Goal: Information Seeking & Learning: Learn about a topic

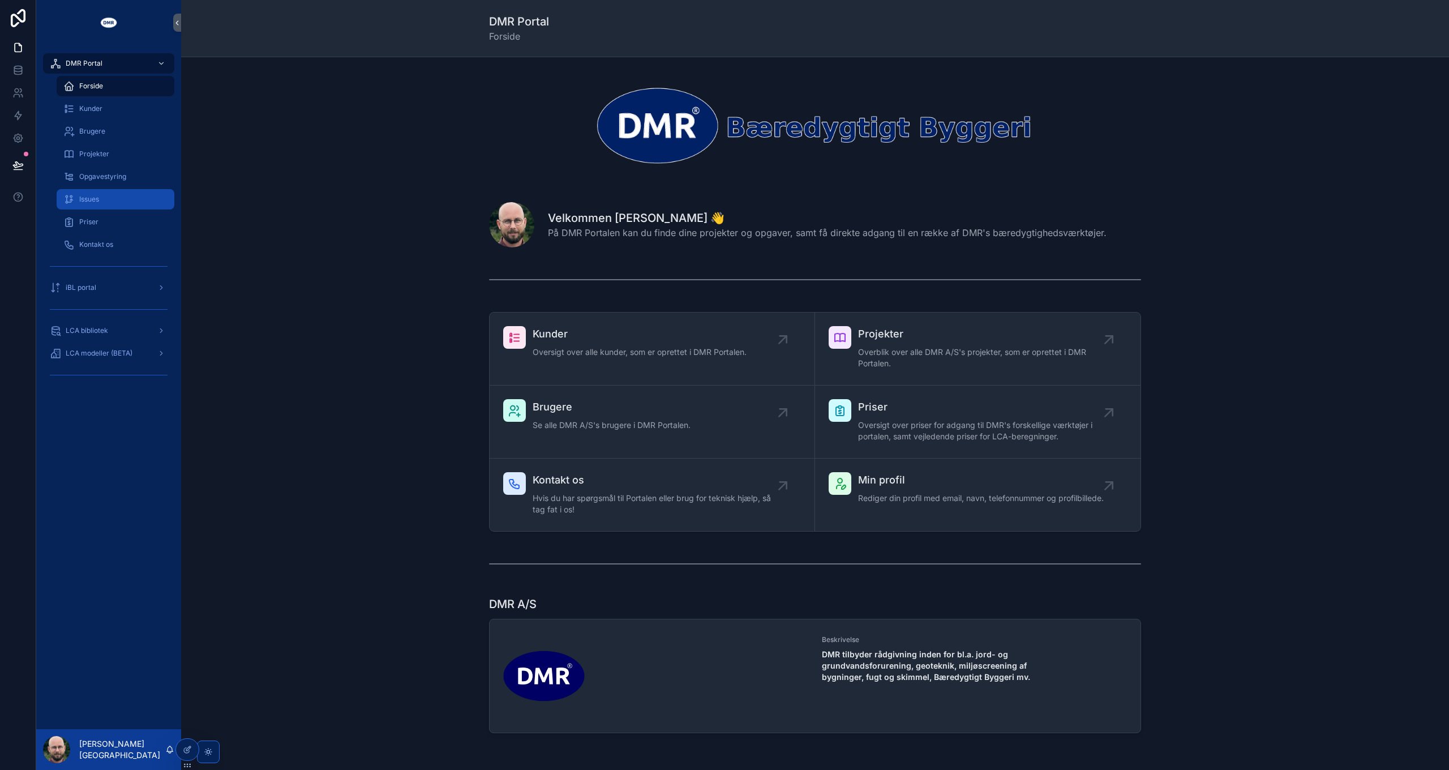
click at [105, 199] on div "Issues" at bounding box center [115, 199] width 104 height 18
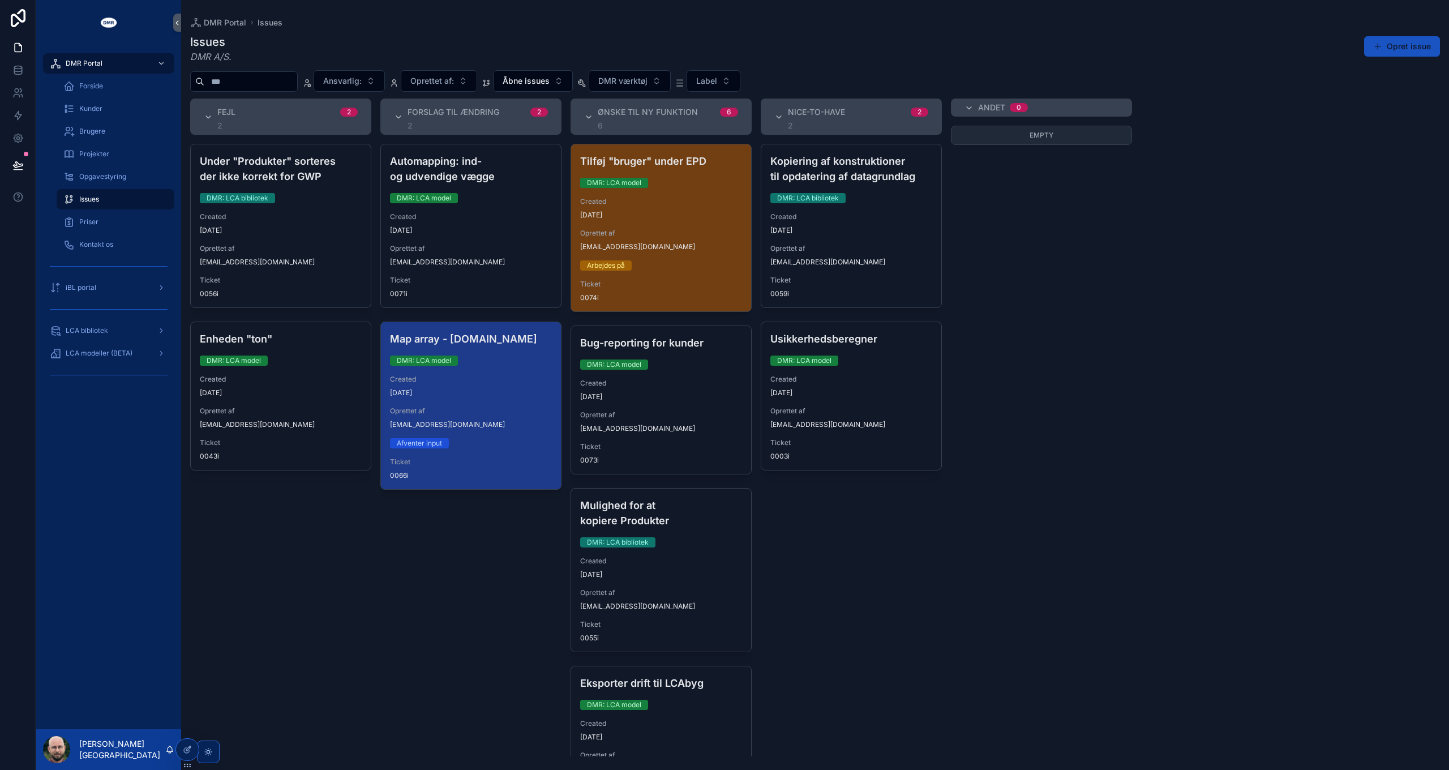
click at [1089, 293] on div "Empty" at bounding box center [1041, 441] width 181 height 630
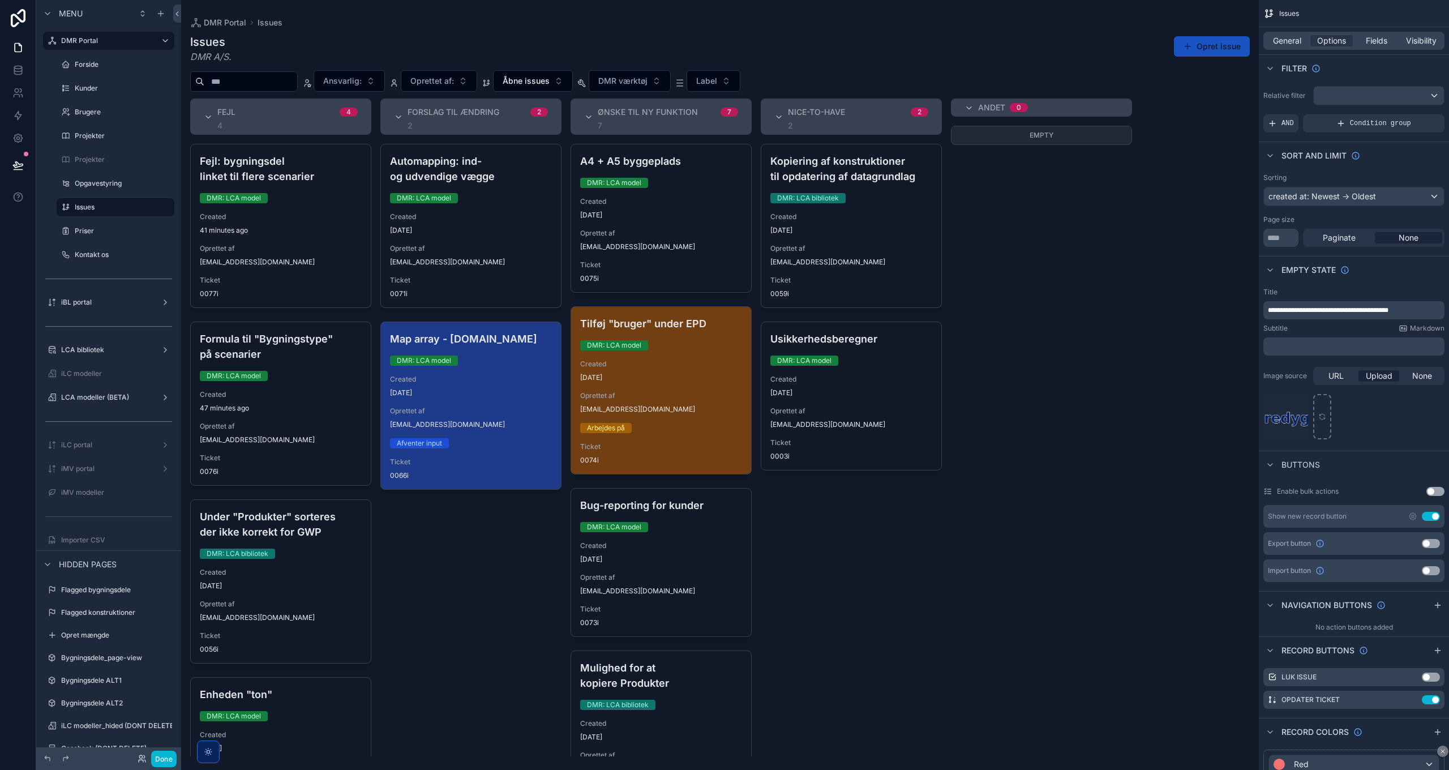
click at [1215, 47] on div "scrollable content" at bounding box center [719, 385] width 1077 height 770
click at [1217, 48] on button "Opret issue" at bounding box center [1212, 46] width 76 height 20
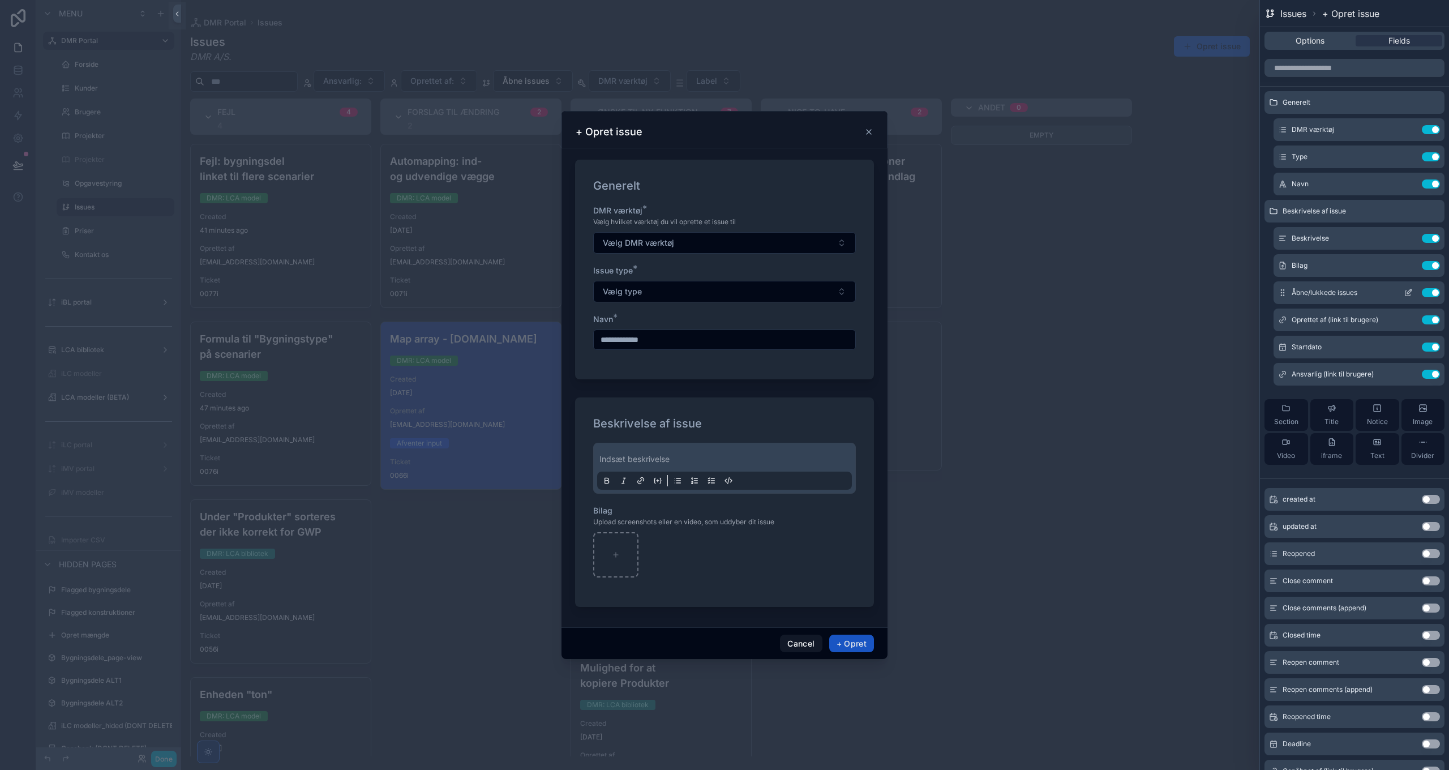
click at [1403, 294] on icon at bounding box center [1407, 292] width 9 height 9
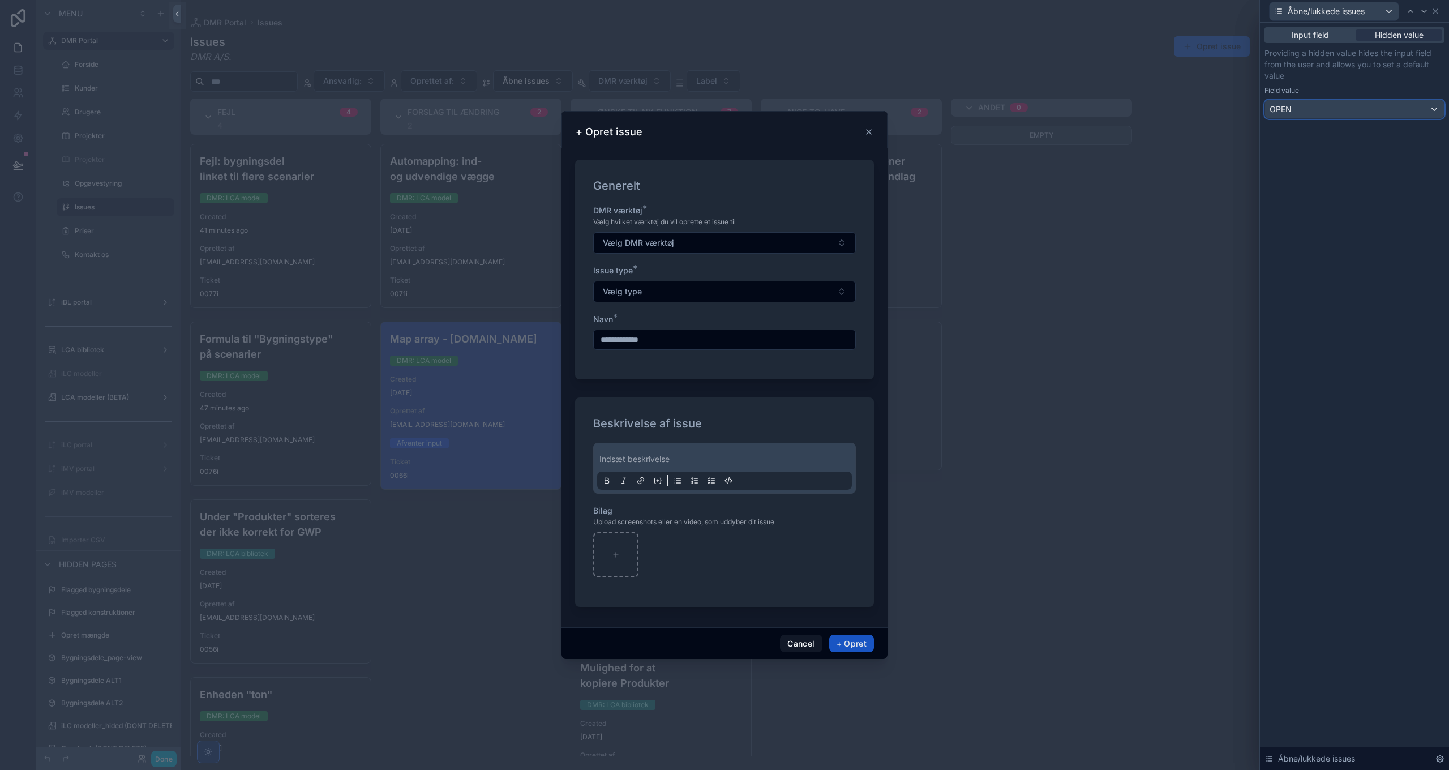
click at [1358, 113] on div "OPEN" at bounding box center [1354, 109] width 179 height 18
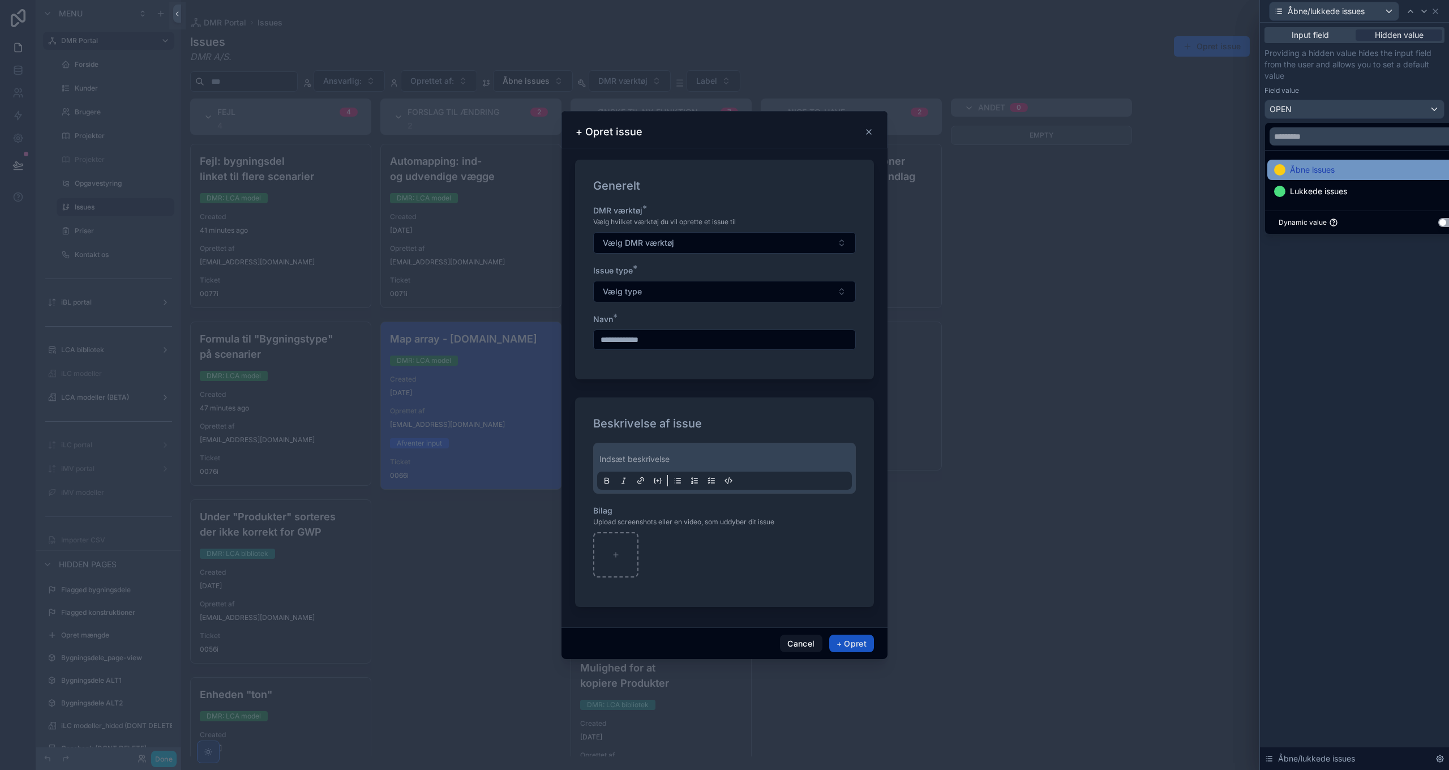
click at [1330, 170] on span "Åbne issues" at bounding box center [1312, 170] width 45 height 14
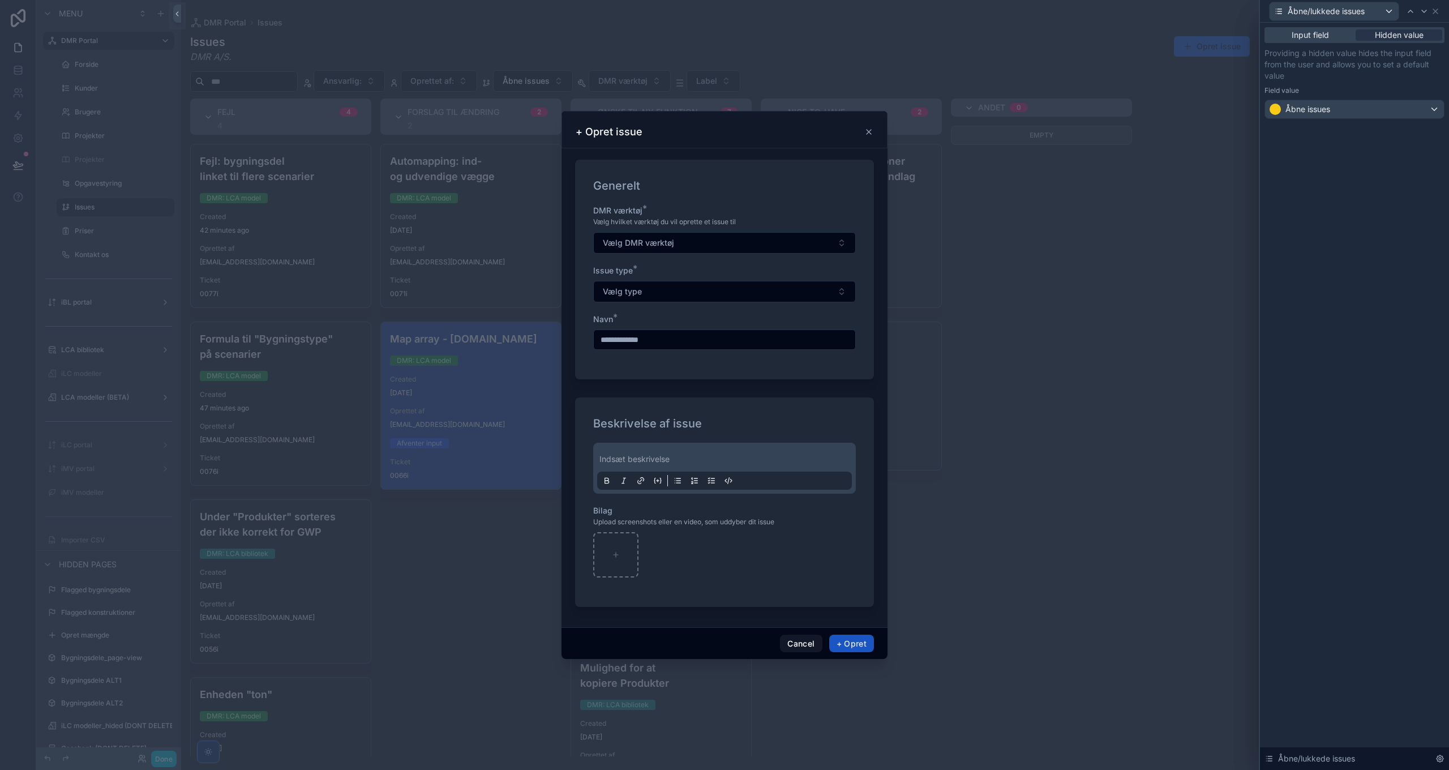
click at [1353, 235] on div "Input field Hidden value Providing a hidden value hides the input field from th…" at bounding box center [1354, 396] width 189 height 747
click at [1436, 11] on icon at bounding box center [1435, 11] width 5 height 5
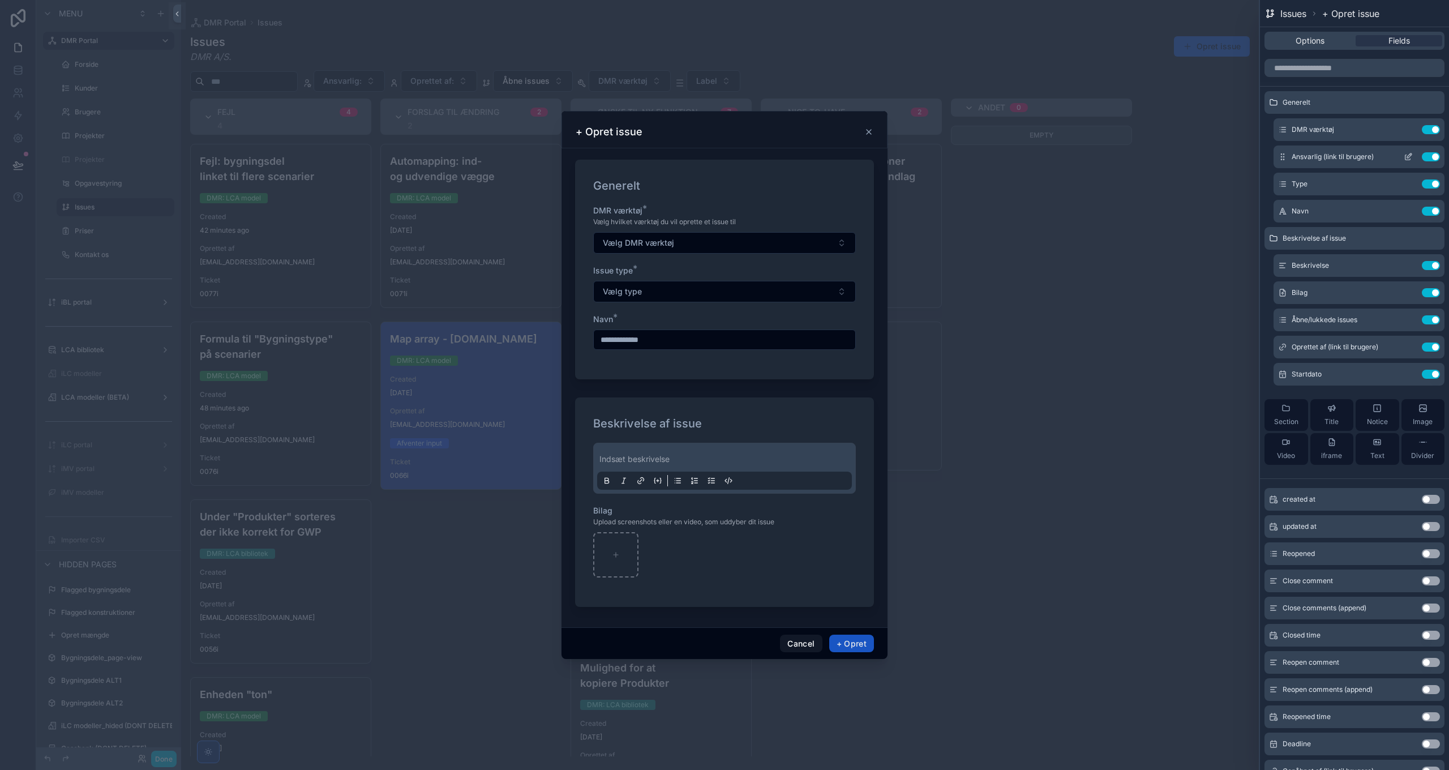
click at [1403, 157] on icon at bounding box center [1407, 156] width 9 height 9
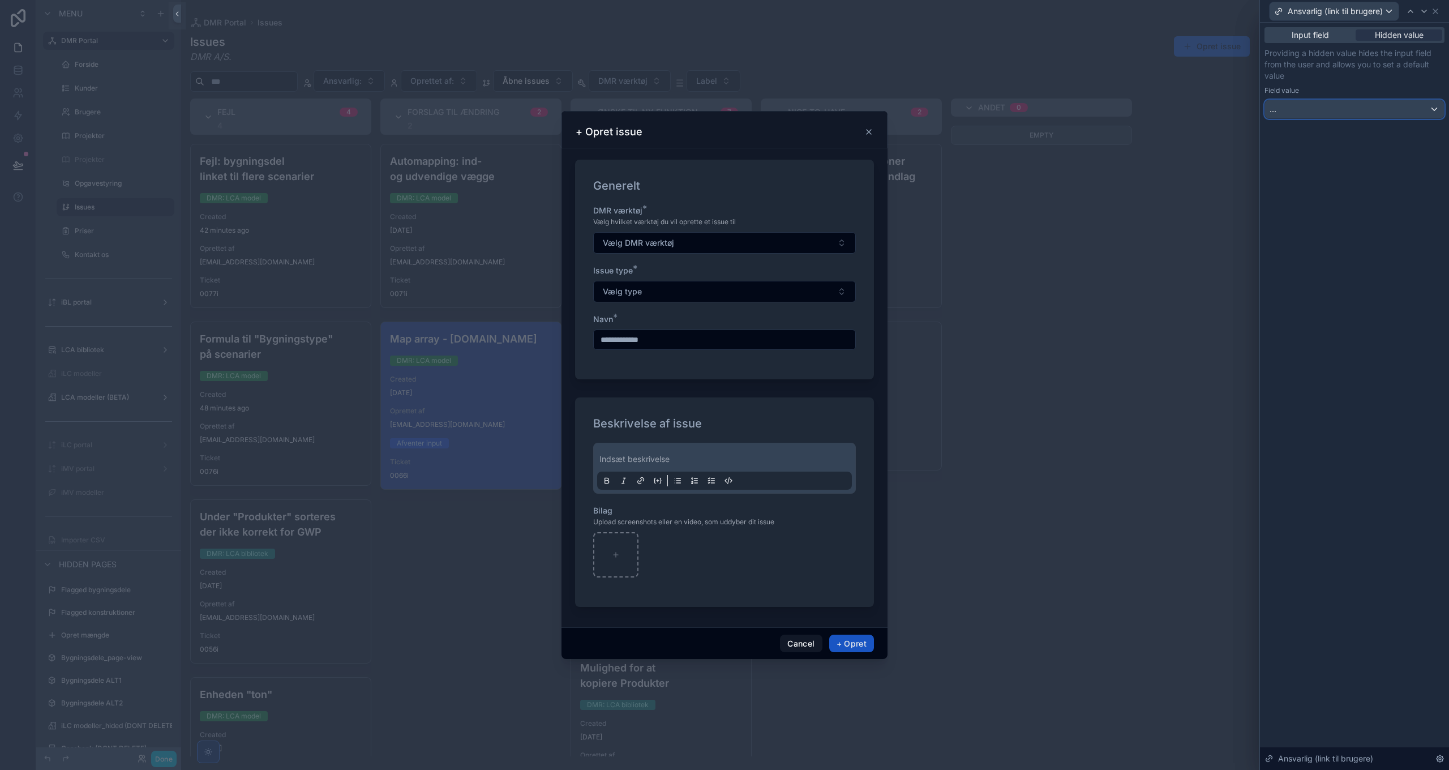
click at [1338, 111] on div "..." at bounding box center [1354, 109] width 179 height 18
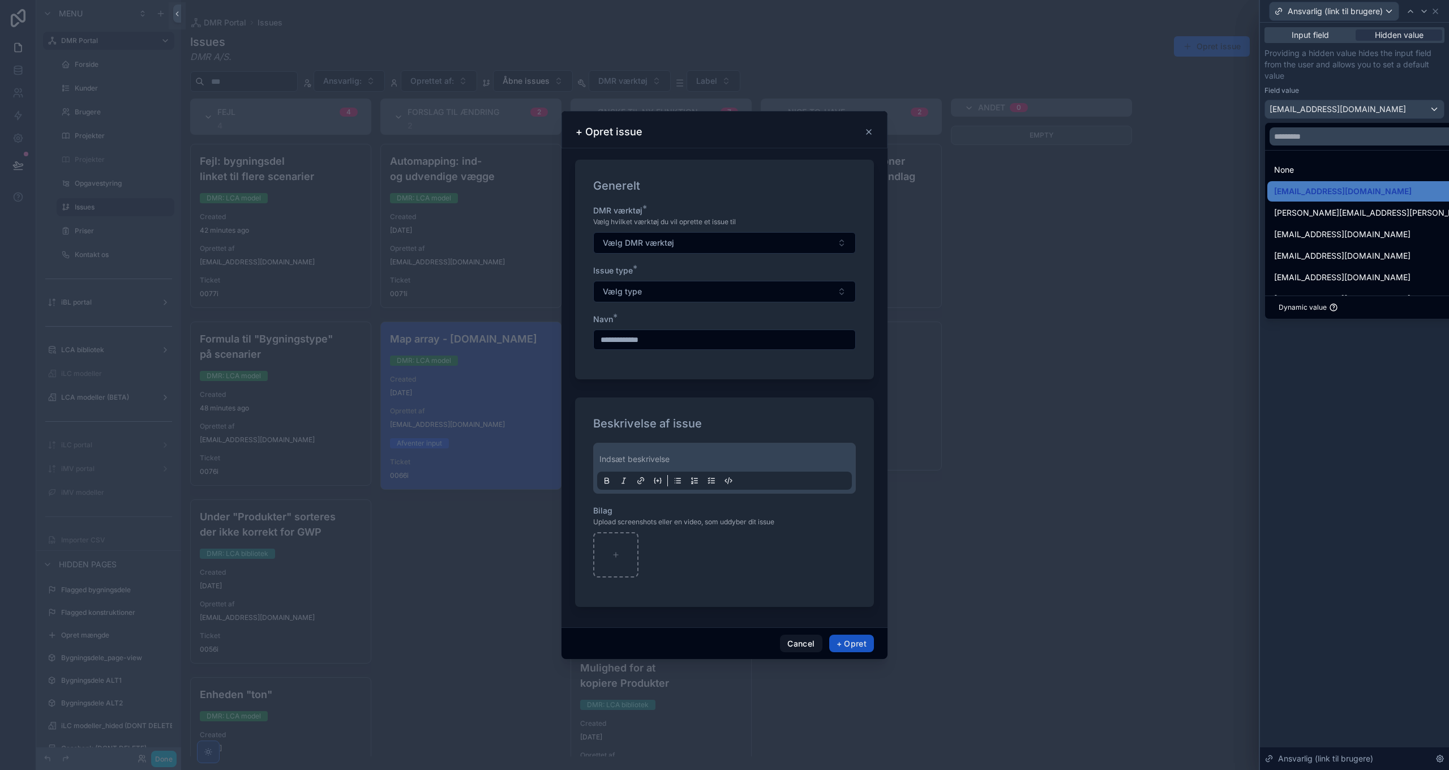
click at [1340, 109] on div at bounding box center [1354, 385] width 189 height 770
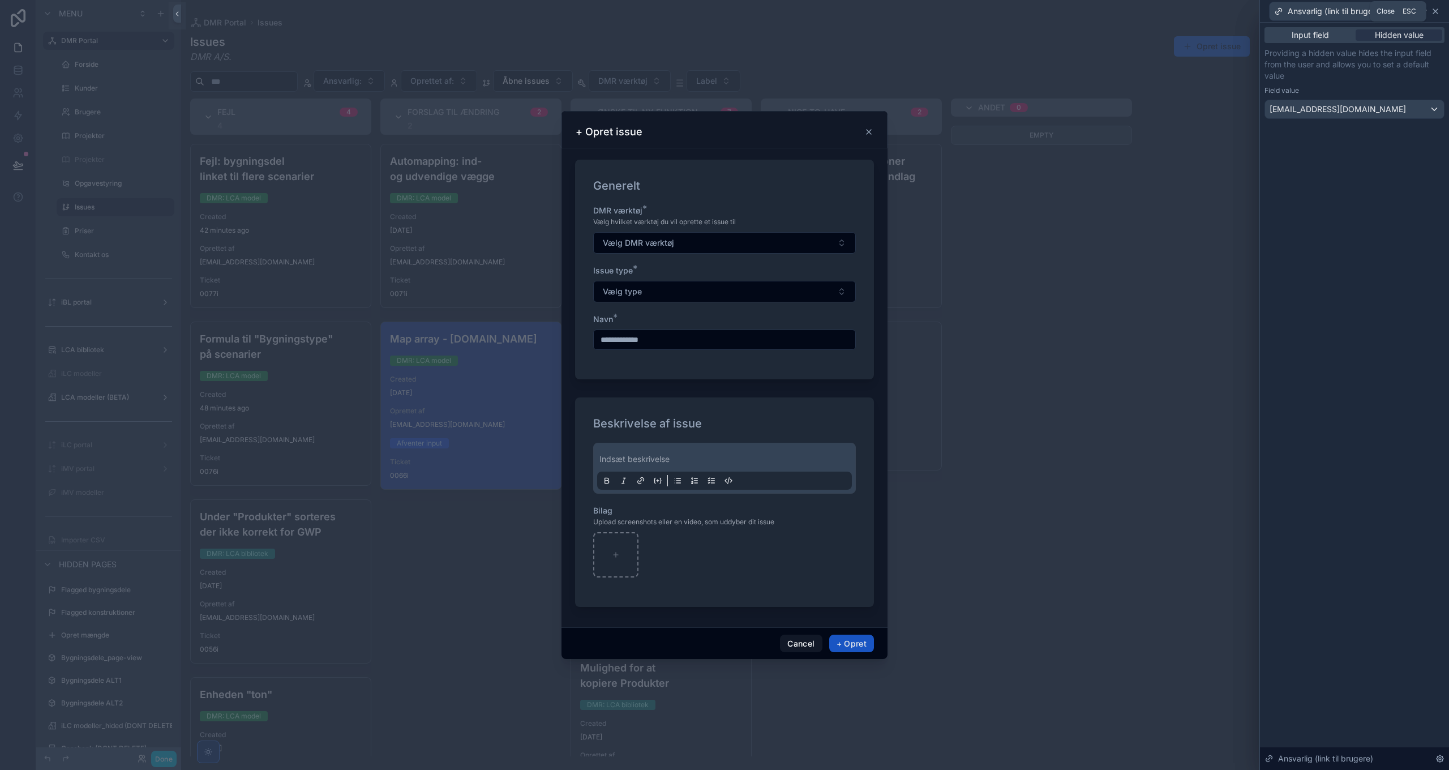
click at [1435, 11] on icon at bounding box center [1435, 11] width 5 height 5
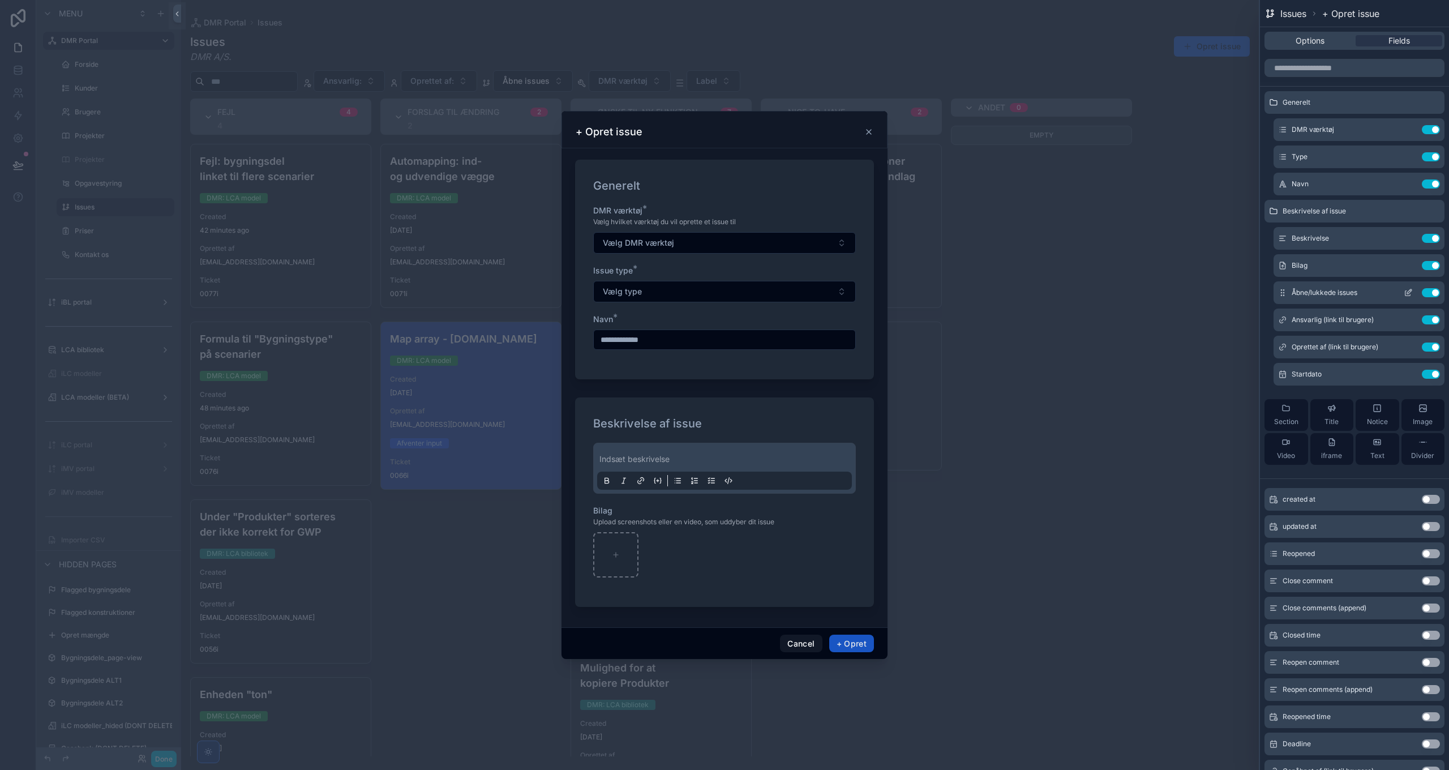
click at [1407, 289] on icon at bounding box center [1409, 291] width 5 height 5
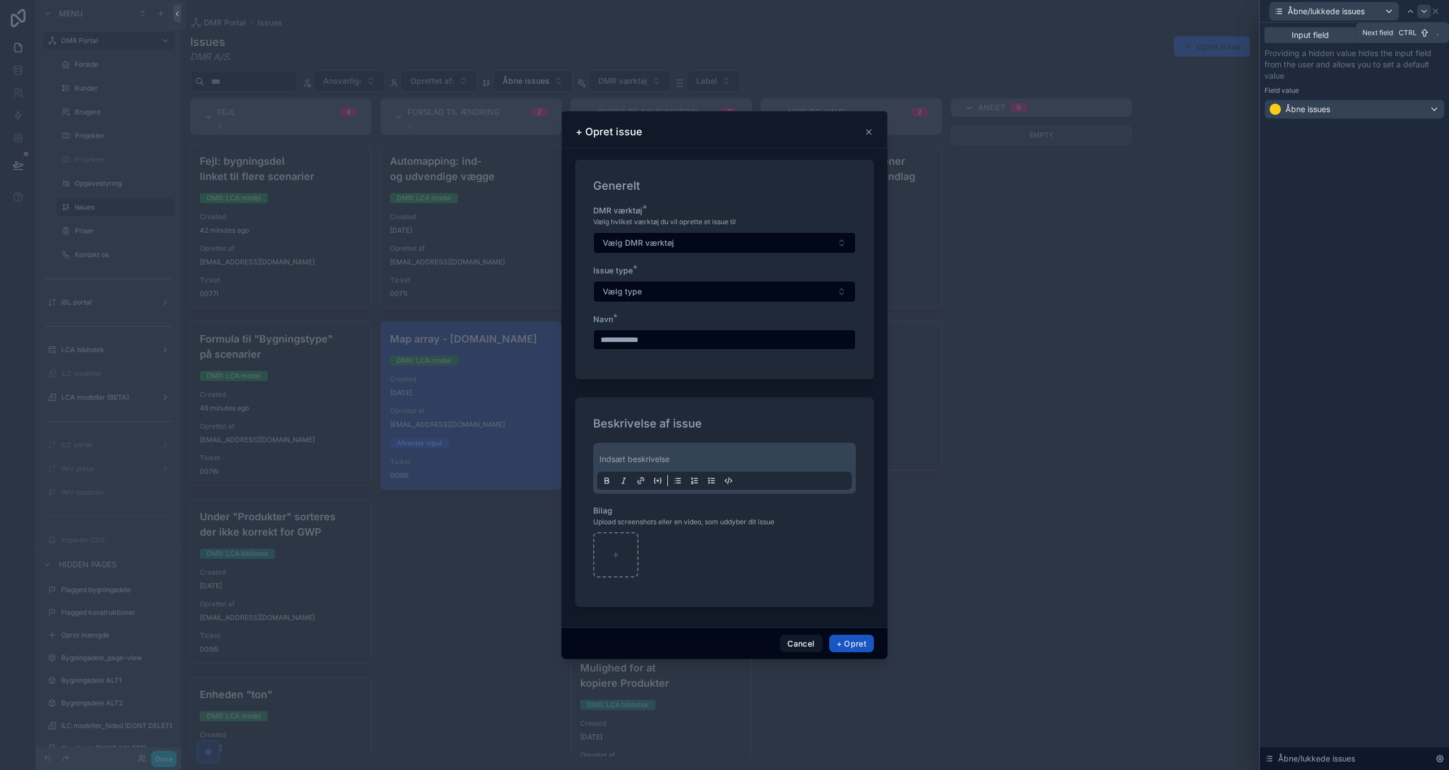
click at [1427, 11] on icon at bounding box center [1423, 11] width 9 height 9
click at [1425, 11] on icon at bounding box center [1423, 11] width 5 height 2
click at [1440, 11] on icon at bounding box center [1440, 11] width 5 height 5
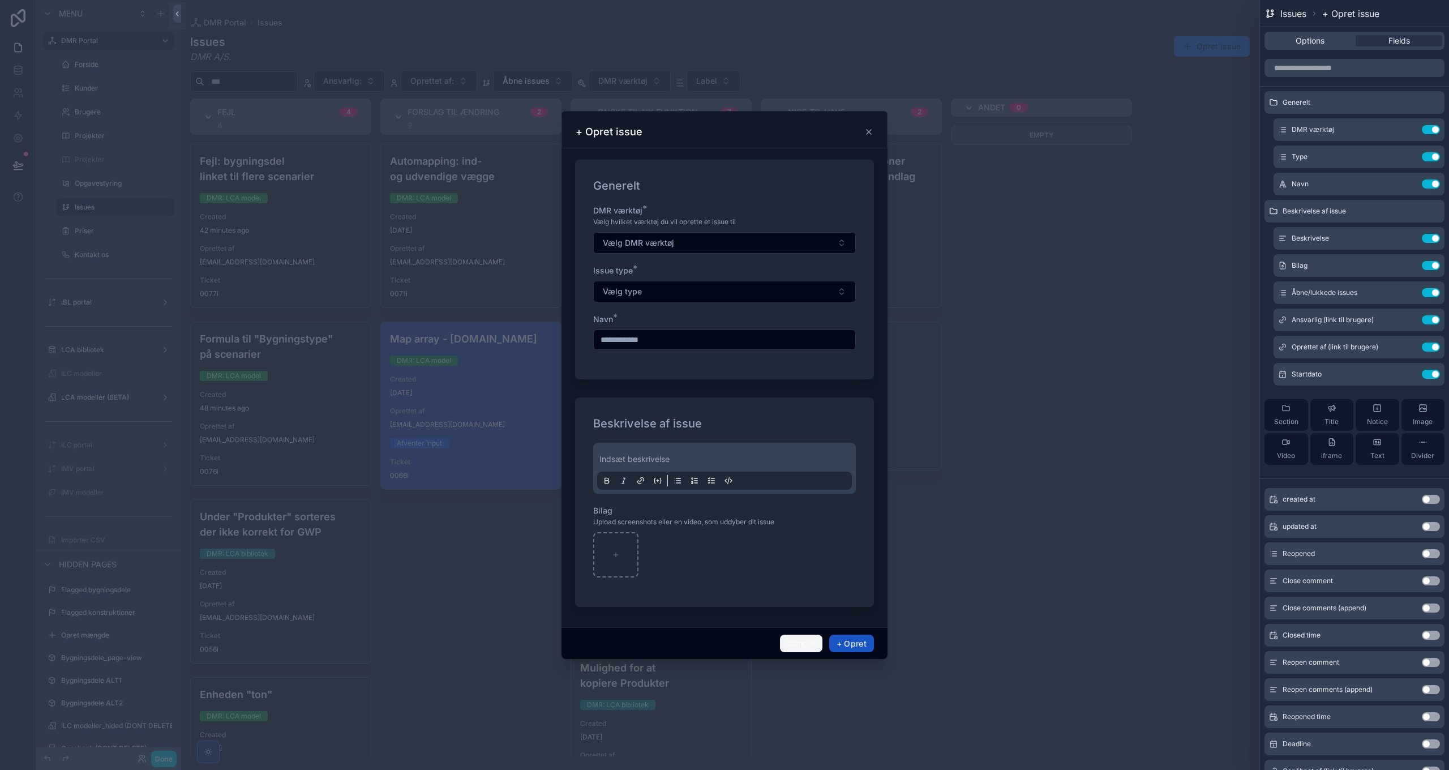
click at [804, 647] on button "Cancel" at bounding box center [801, 643] width 42 height 18
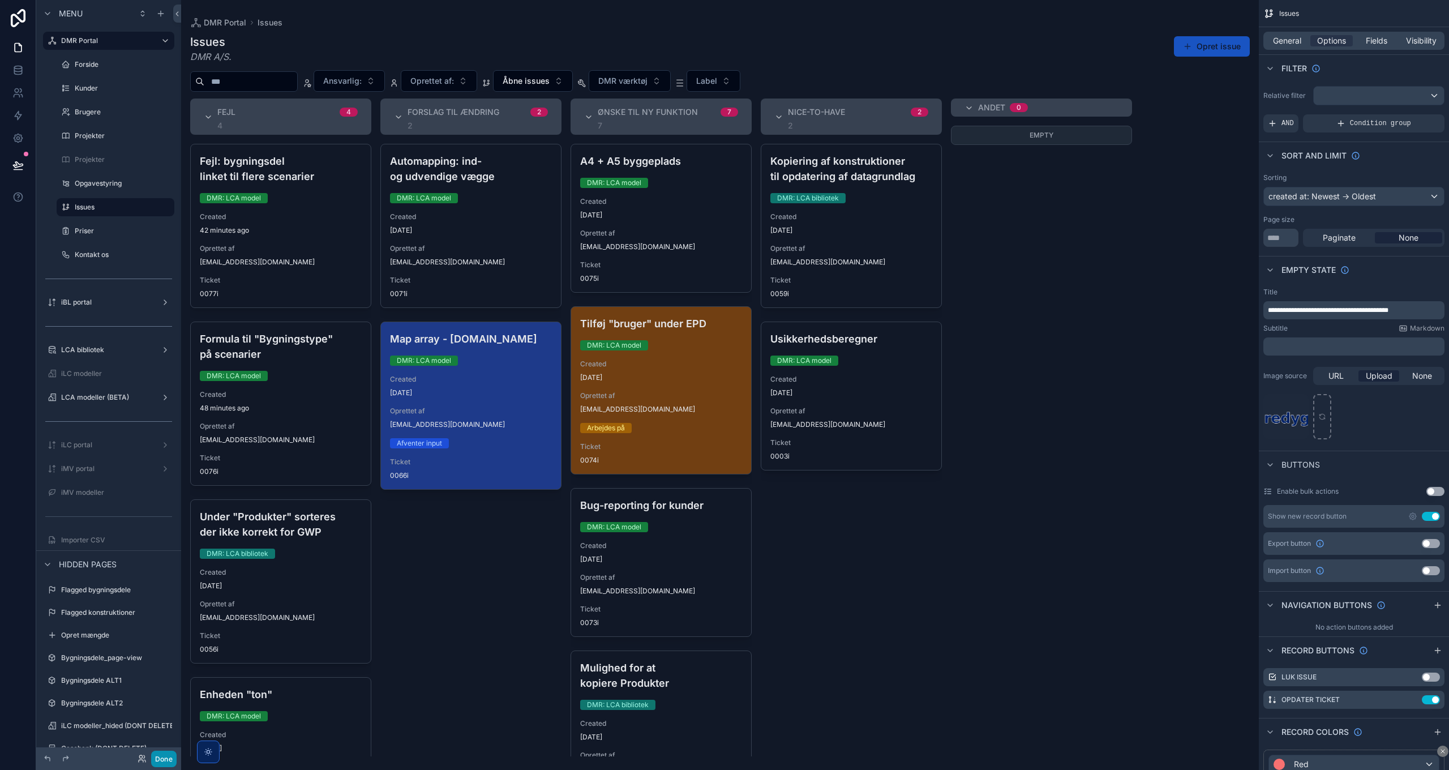
click at [172, 760] on button "Done" at bounding box center [163, 758] width 25 height 16
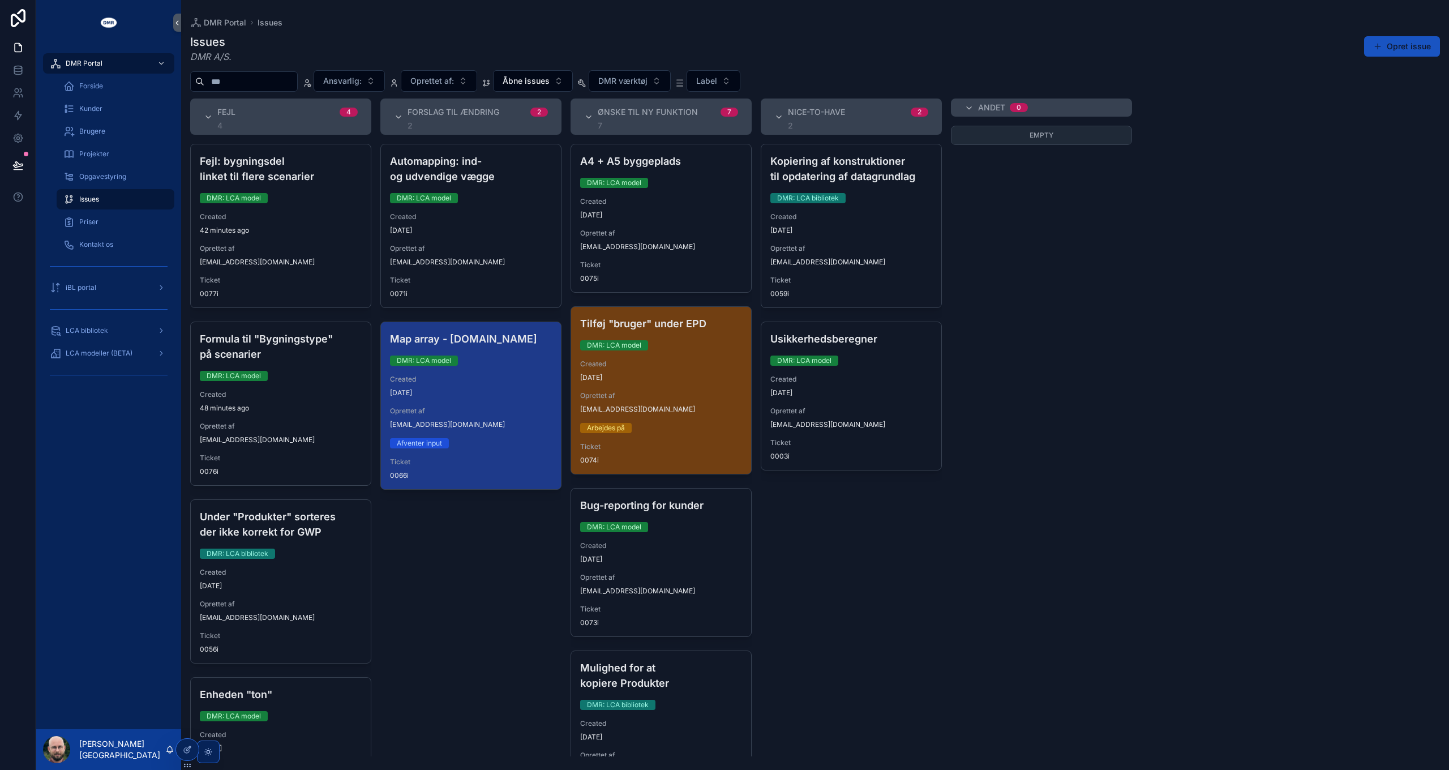
click at [1029, 280] on div "Empty" at bounding box center [1041, 441] width 181 height 630
click at [111, 350] on span "LCA modeller (BETA)" at bounding box center [99, 353] width 67 height 9
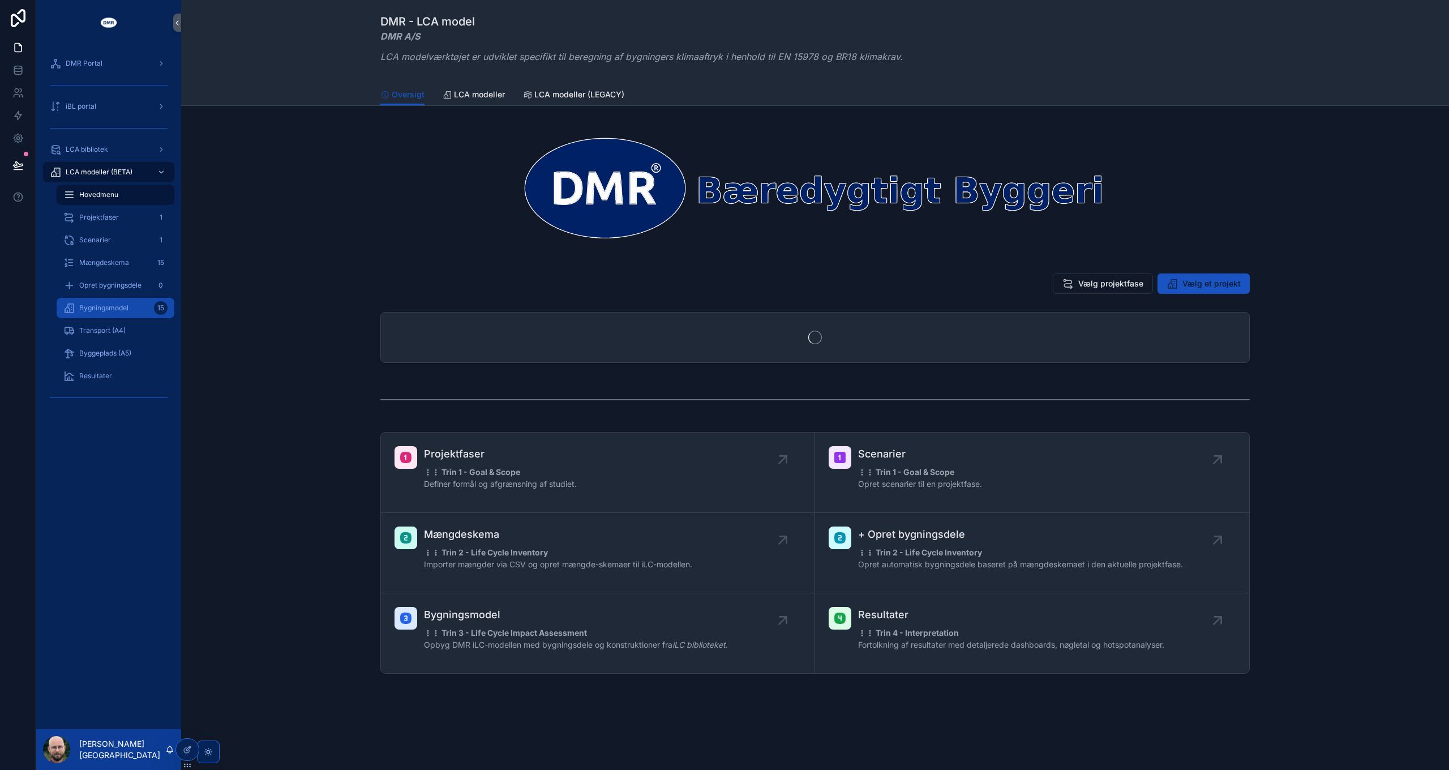
click at [102, 311] on span "Bygningsmodel" at bounding box center [103, 307] width 49 height 9
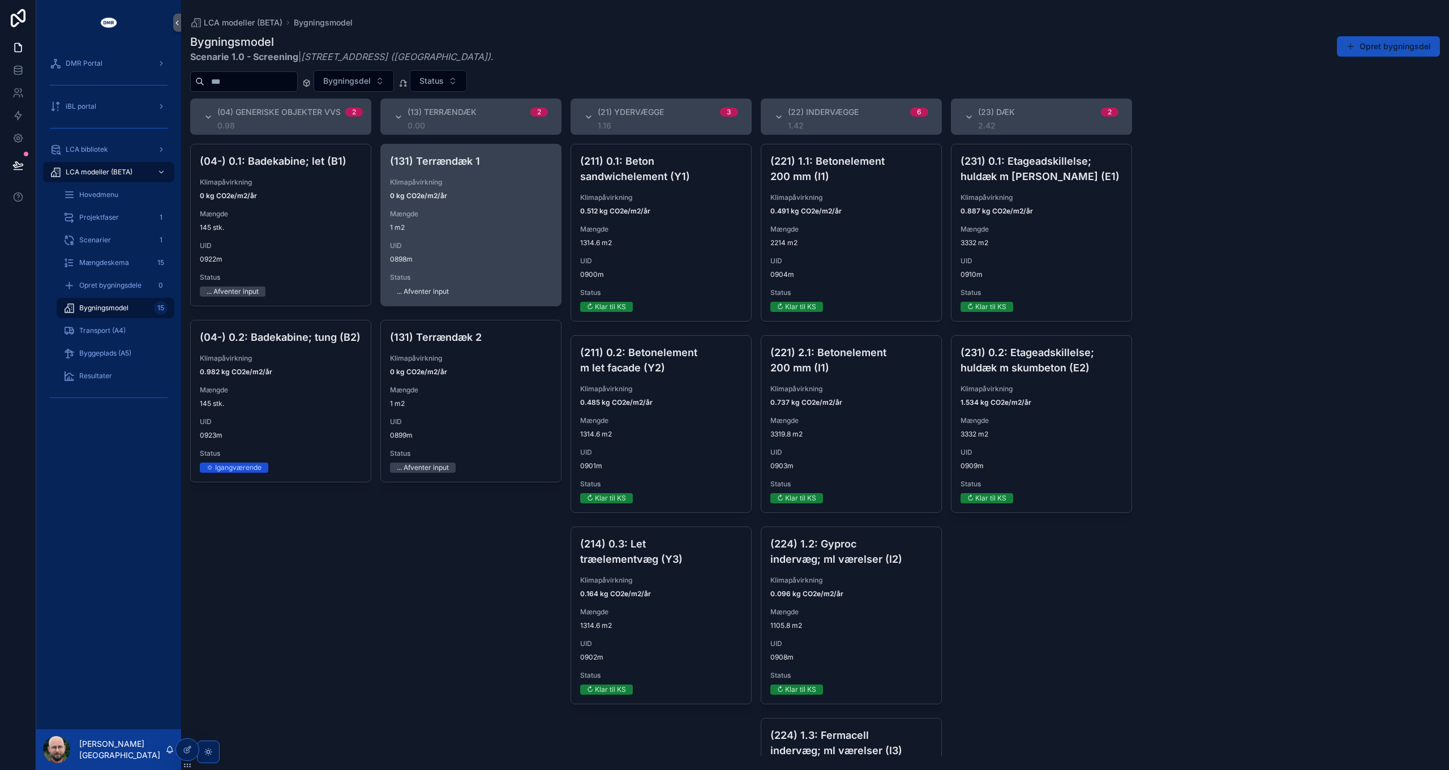
click at [492, 242] on span "UID" at bounding box center [471, 245] width 162 height 9
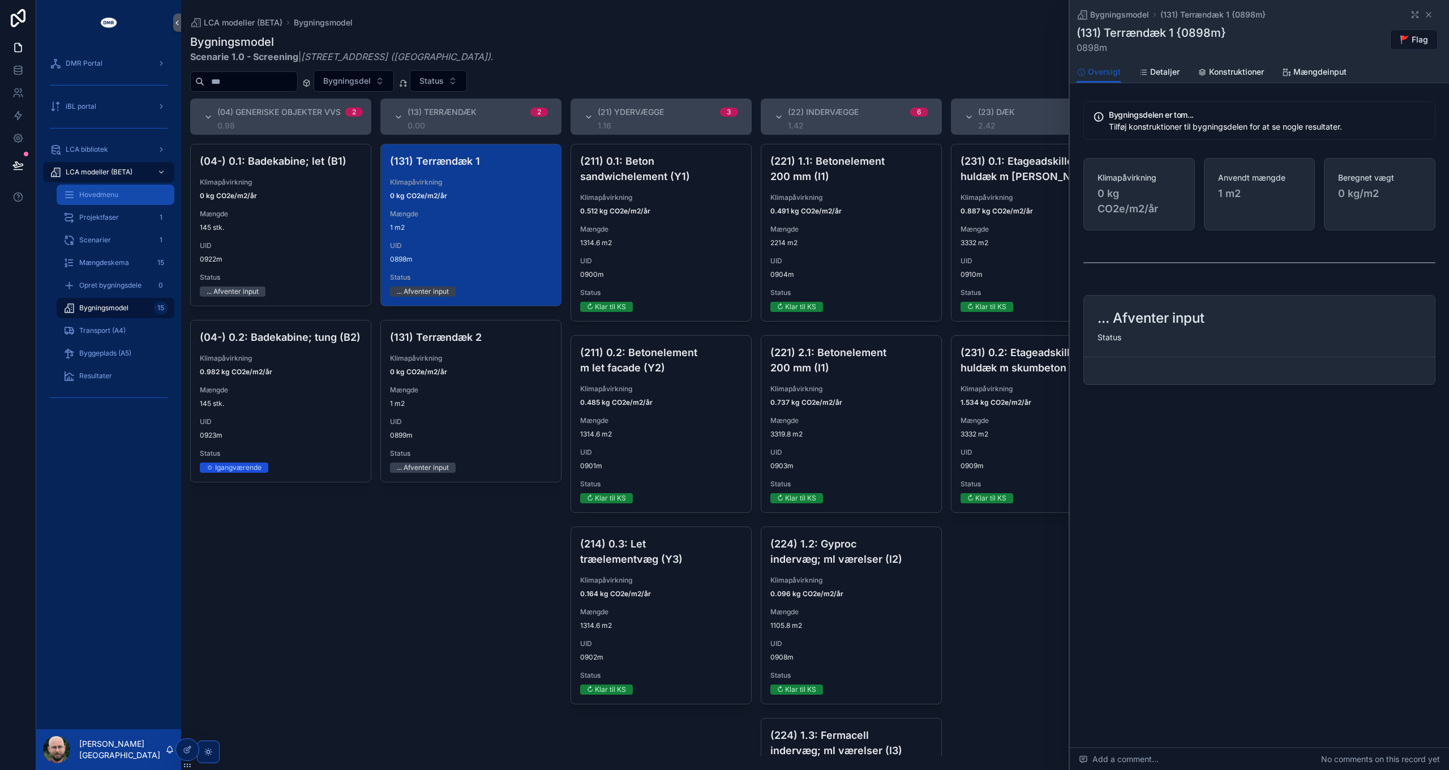
click at [96, 190] on div "Hovedmenu" at bounding box center [115, 195] width 104 height 18
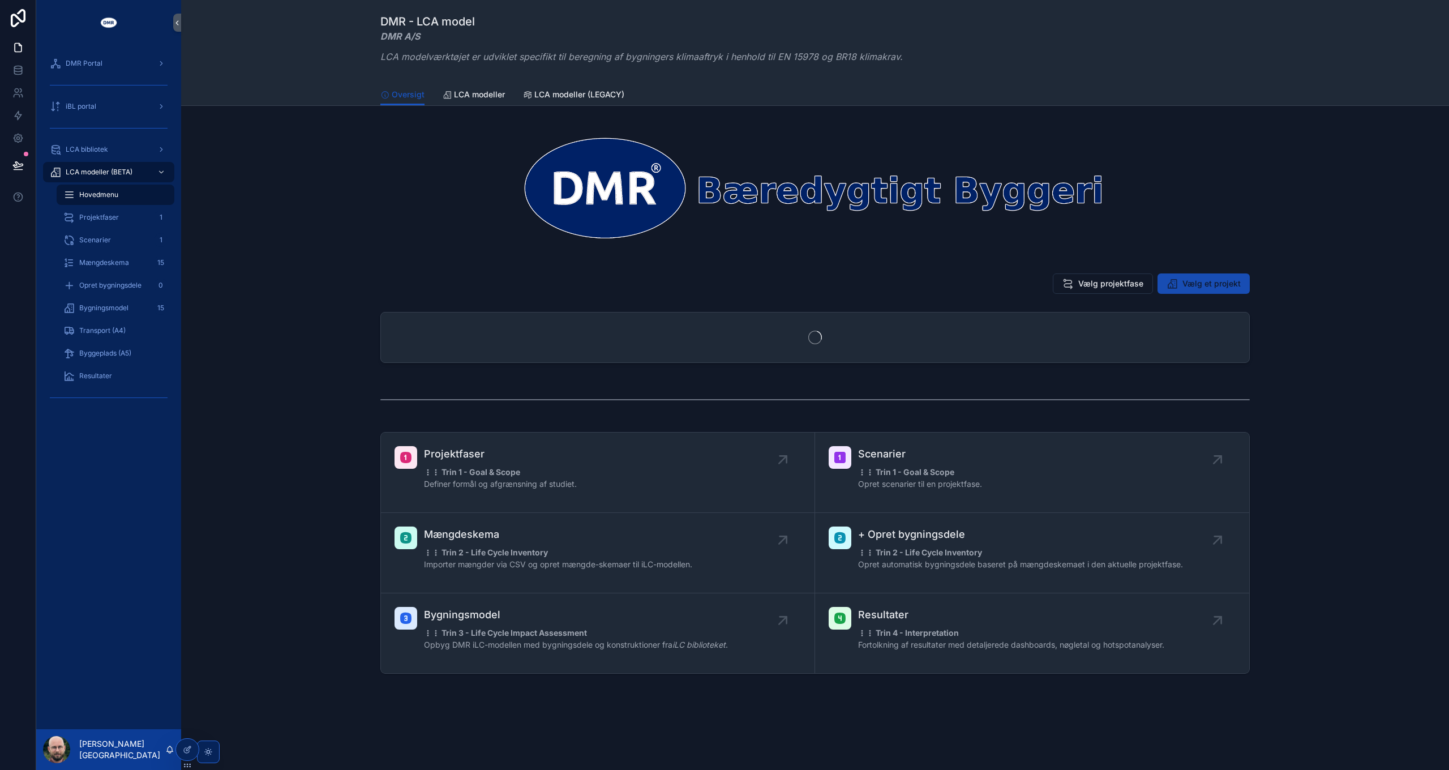
click at [1209, 290] on button "Vælg et projekt" at bounding box center [1203, 283] width 92 height 20
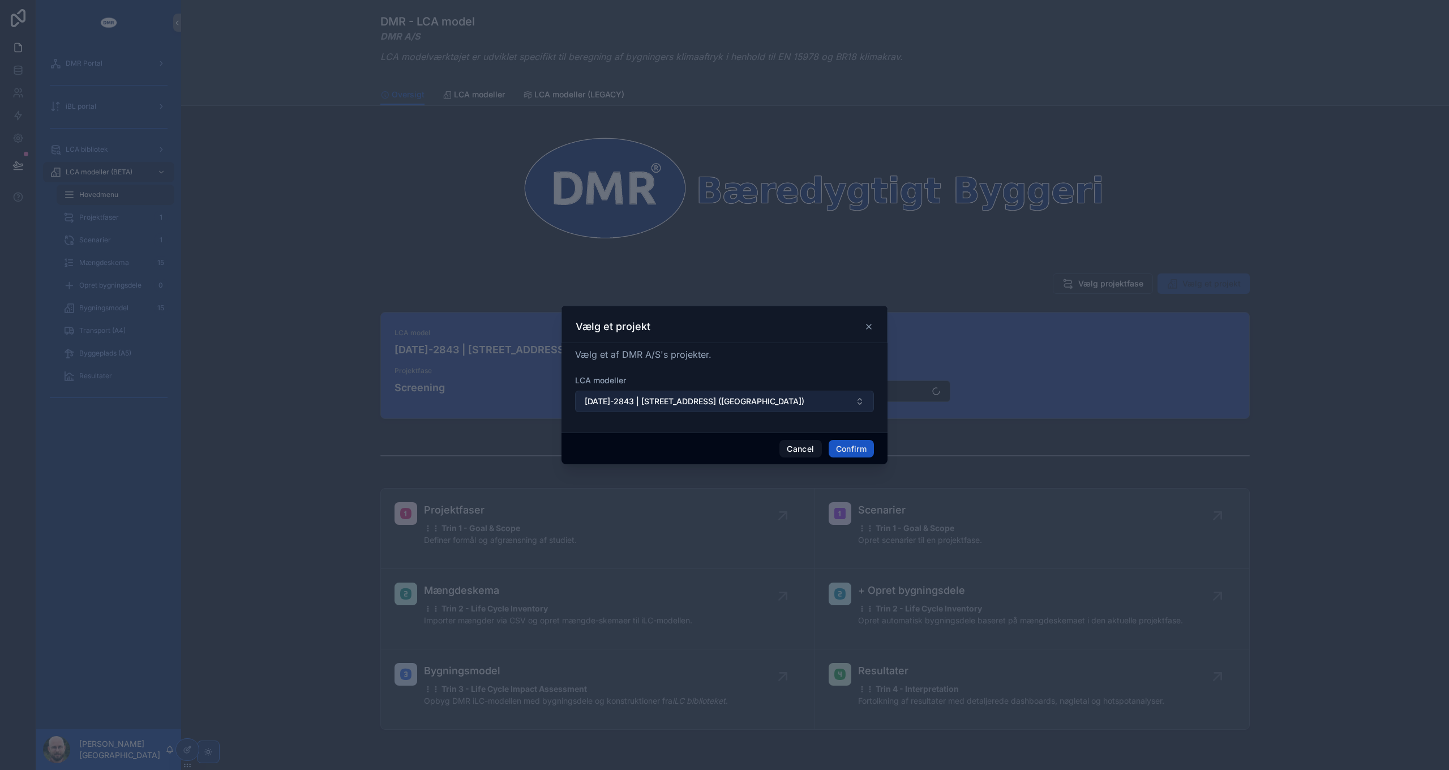
click at [723, 396] on span "[DATE]-2843 | [STREET_ADDRESS] ([GEOGRAPHIC_DATA])" at bounding box center [695, 401] width 220 height 11
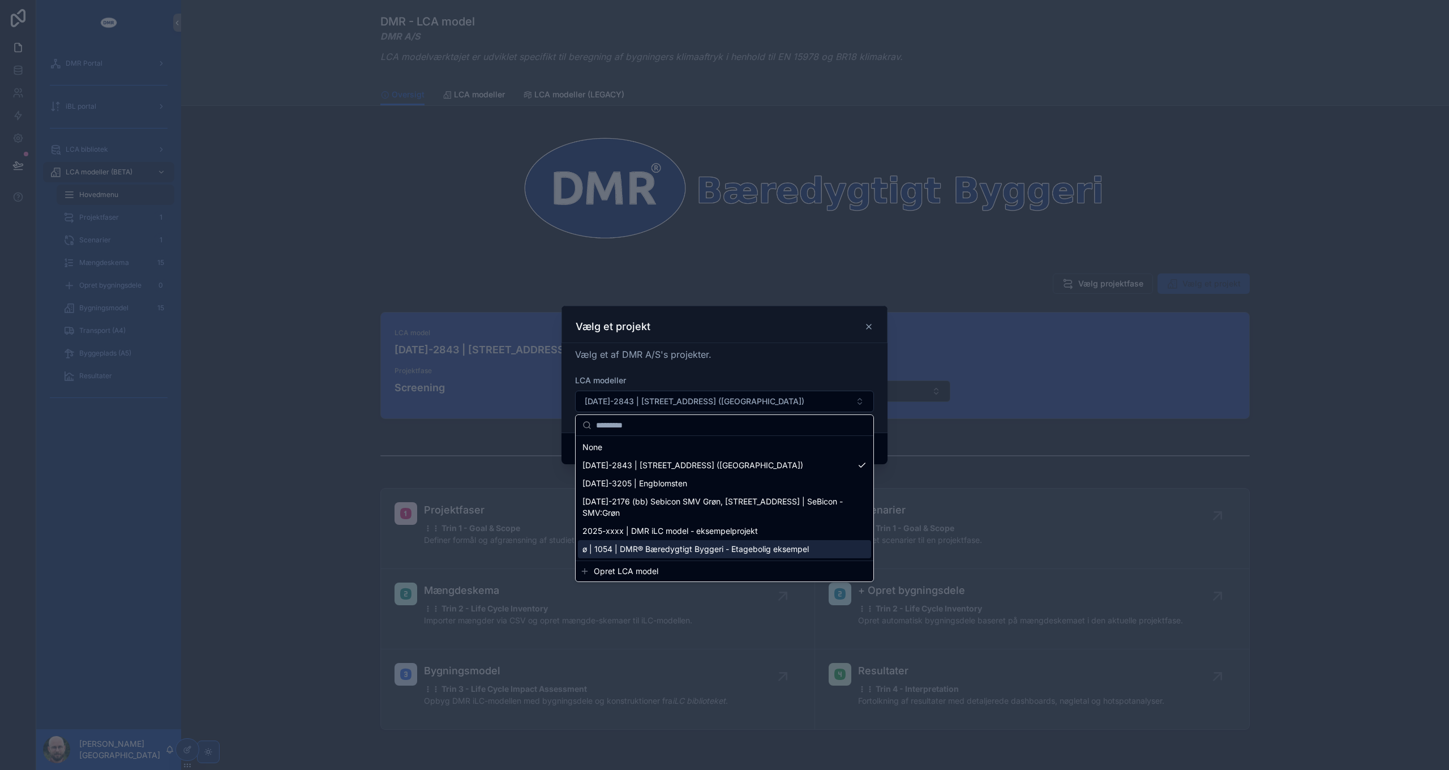
click at [740, 547] on span "ø | 1054 | DMR® Bæredygtigt Byggeri - Etagebolig eksempel" at bounding box center [695, 548] width 226 height 11
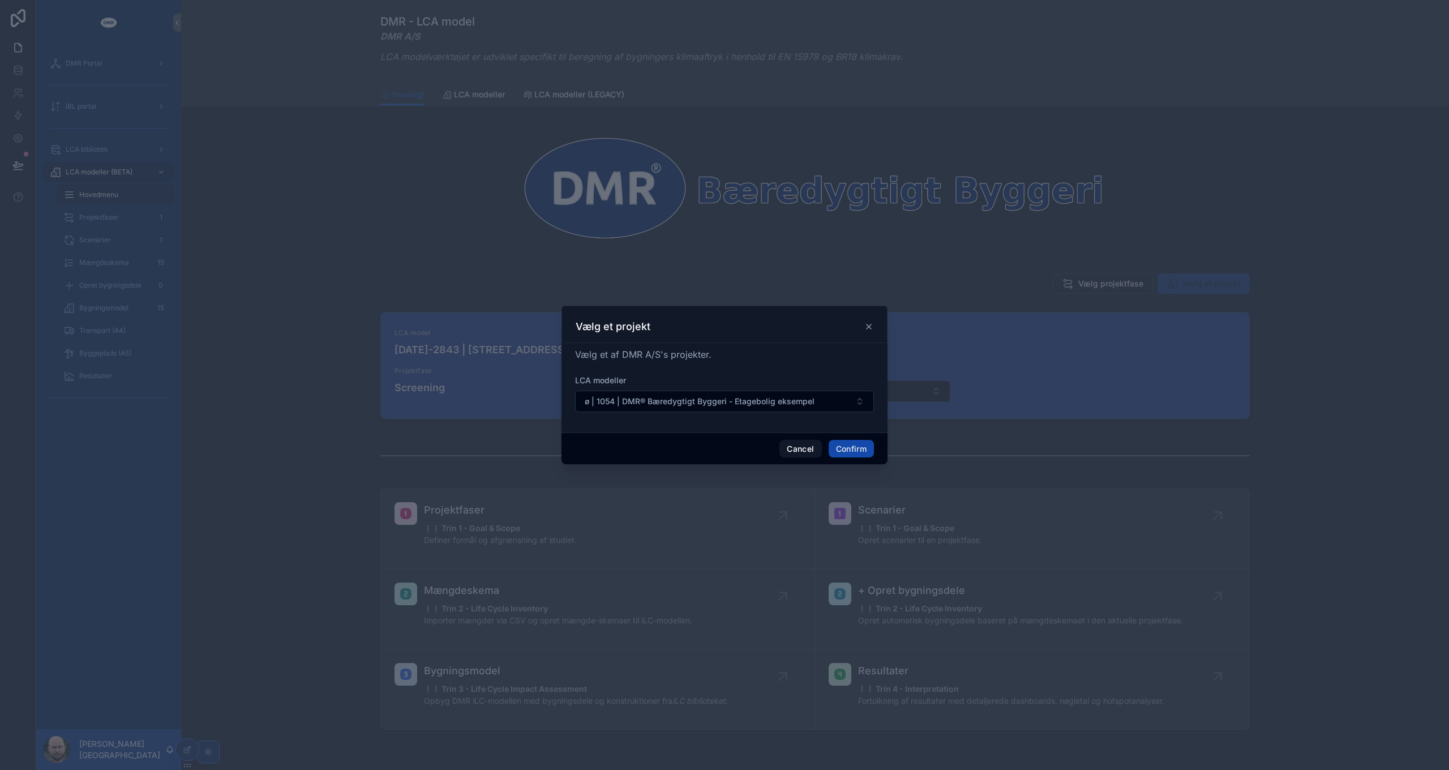
click at [858, 453] on button "Confirm" at bounding box center [850, 449] width 45 height 18
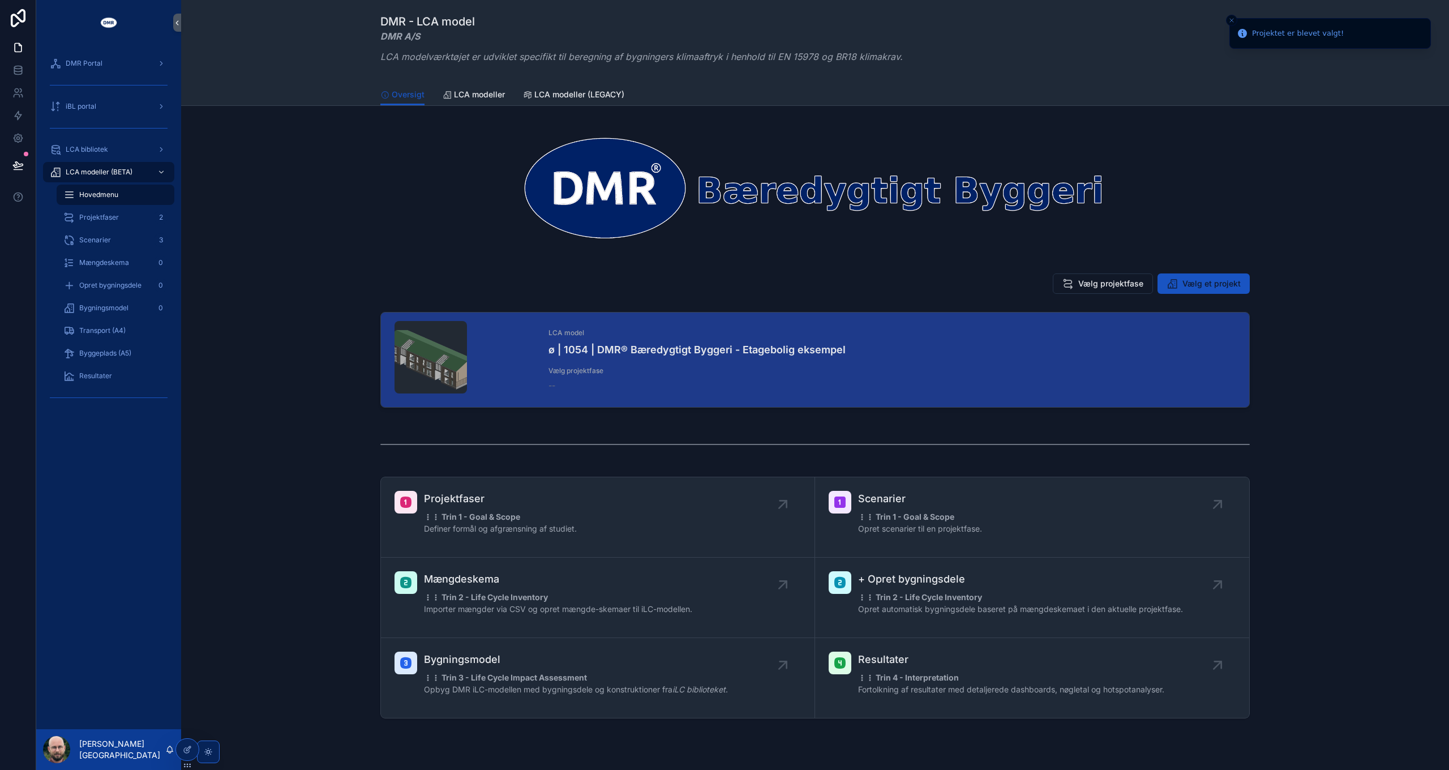
click at [1094, 286] on span "Vælg projektfase" at bounding box center [1110, 283] width 65 height 11
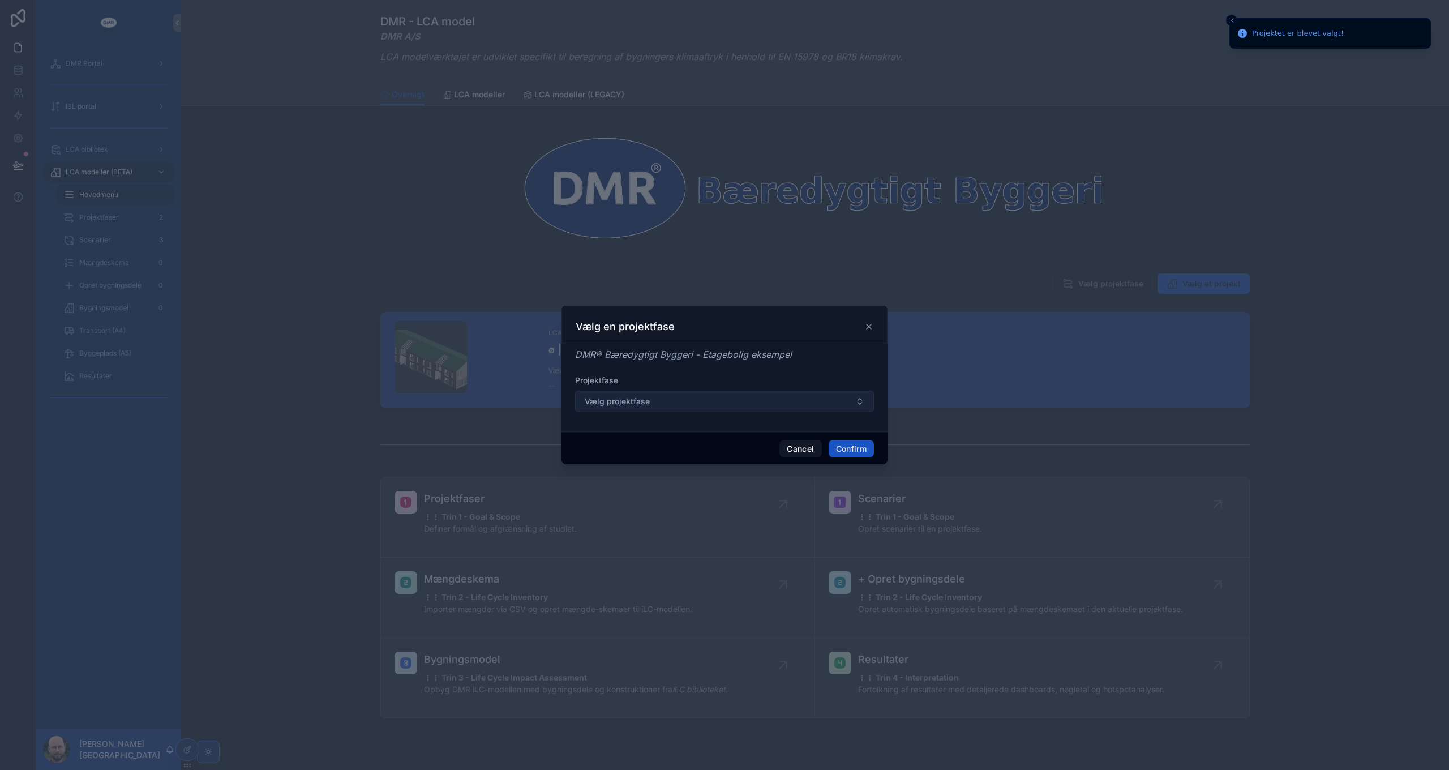
click at [661, 404] on button "Vælg projektfase" at bounding box center [724, 401] width 299 height 22
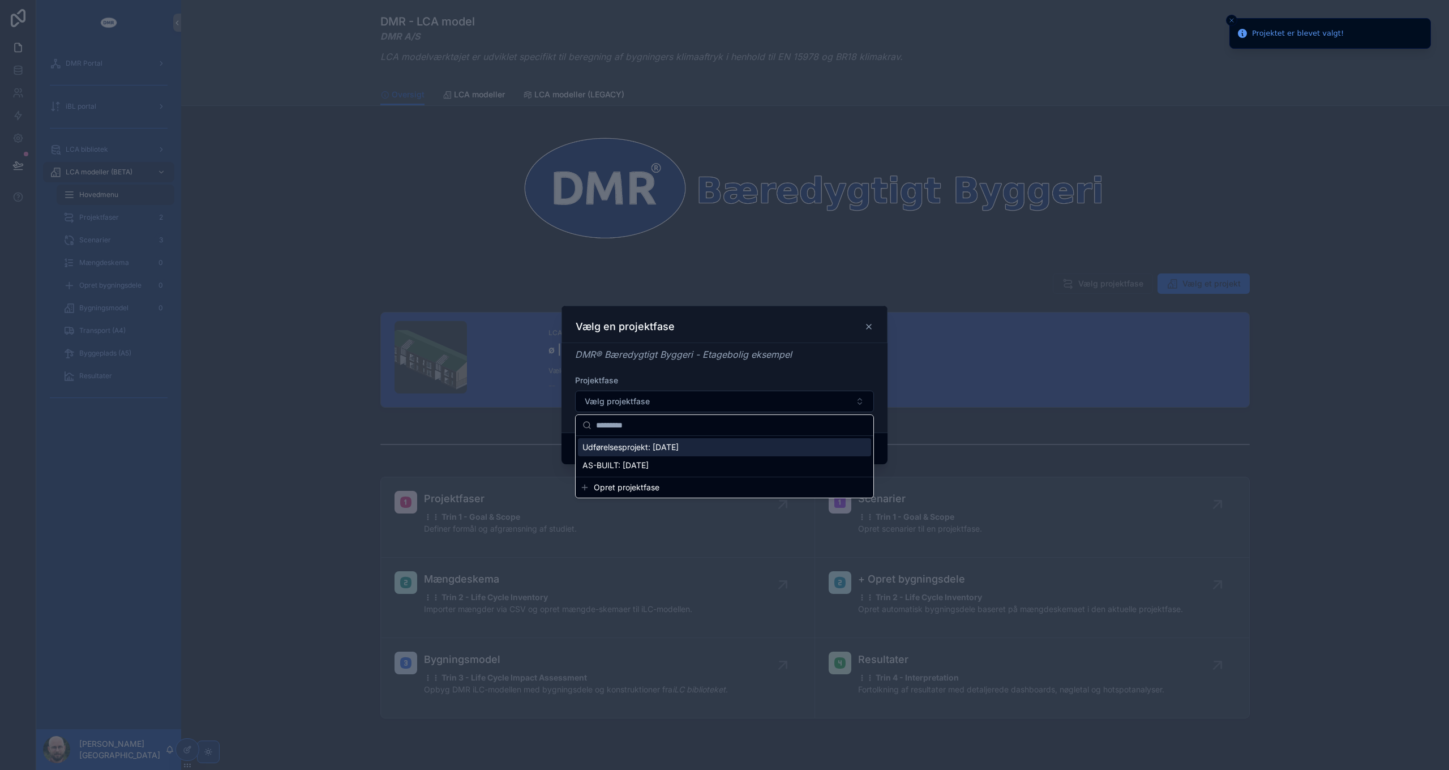
click at [644, 445] on span "Udførelsesprojekt: [DATE]" at bounding box center [630, 446] width 96 height 11
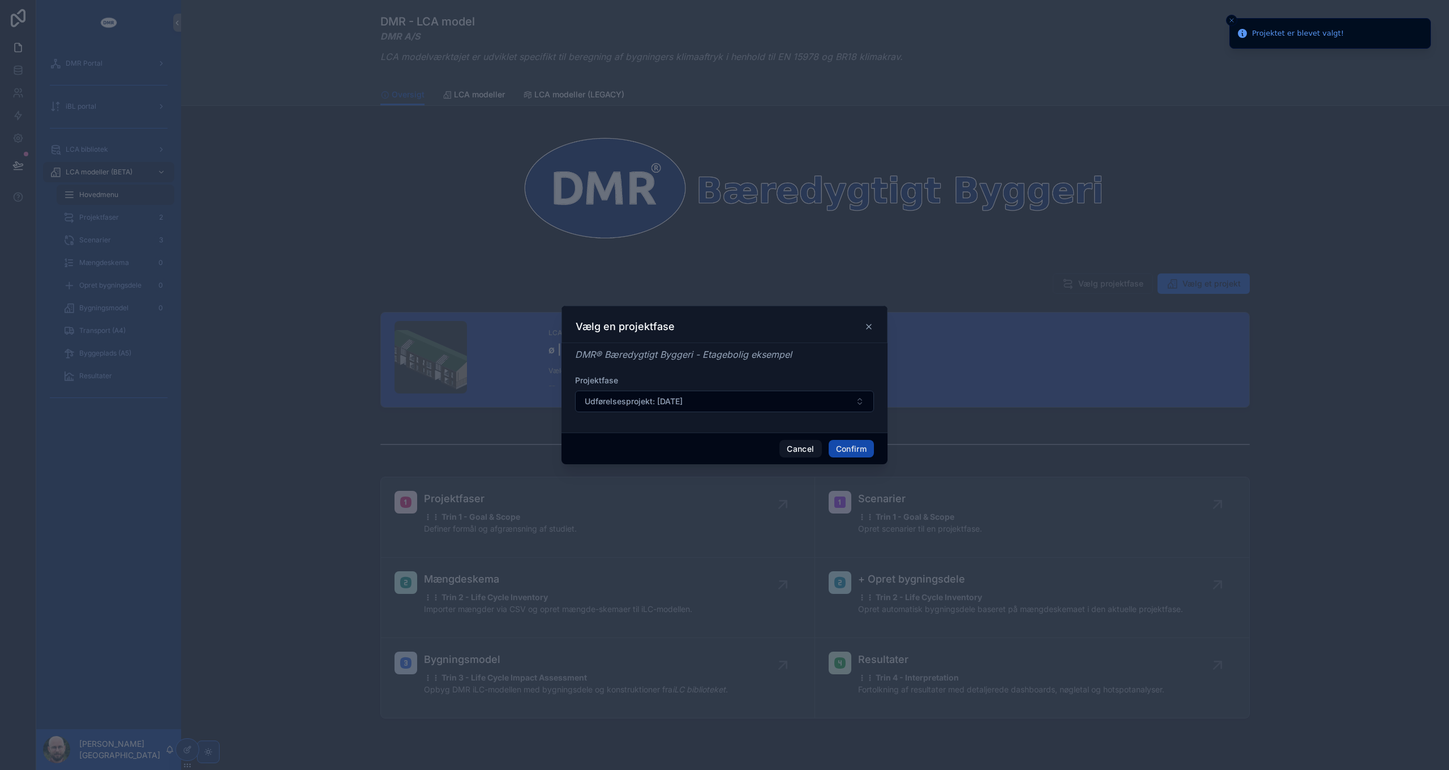
click at [844, 450] on button "Confirm" at bounding box center [850, 449] width 45 height 18
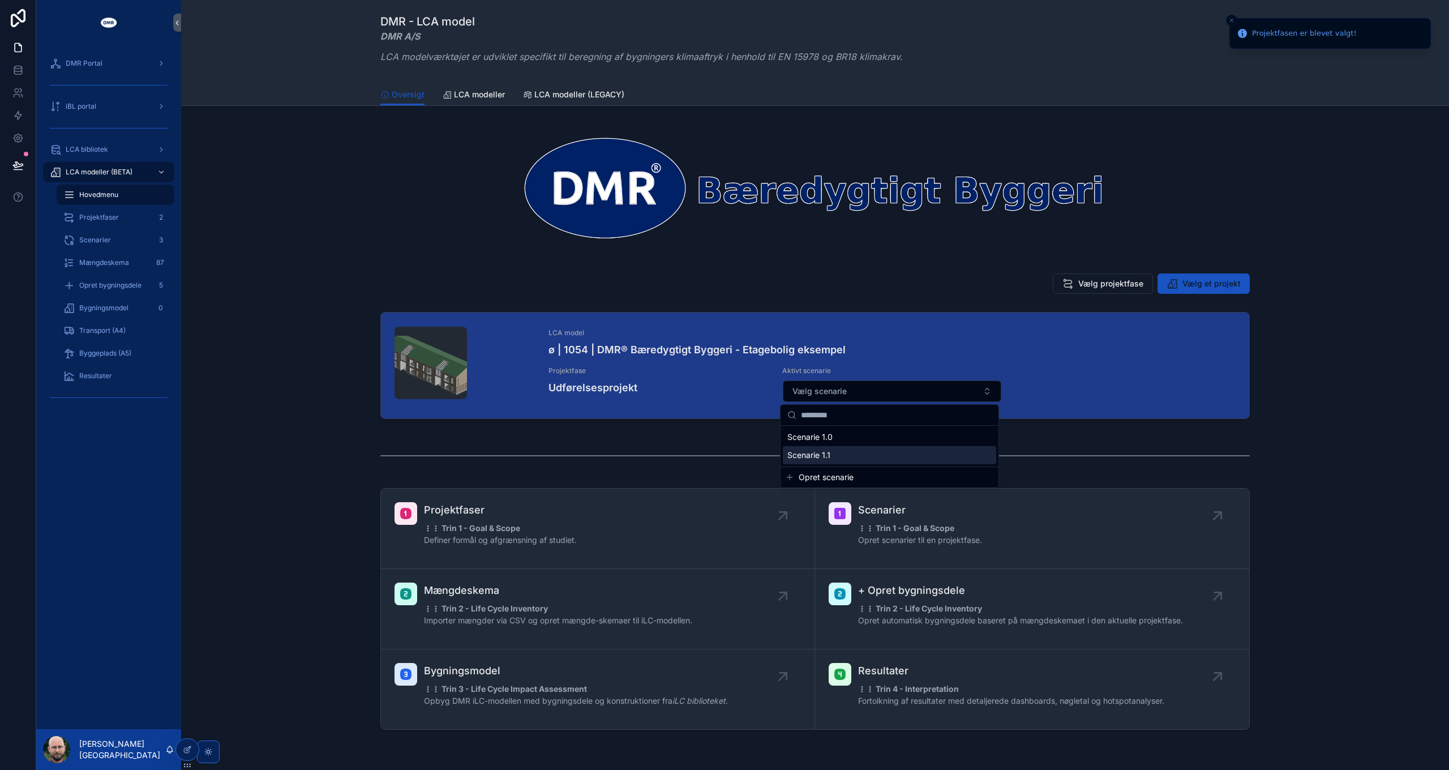
click at [830, 440] on span "Scenarie 1.0" at bounding box center [809, 436] width 45 height 11
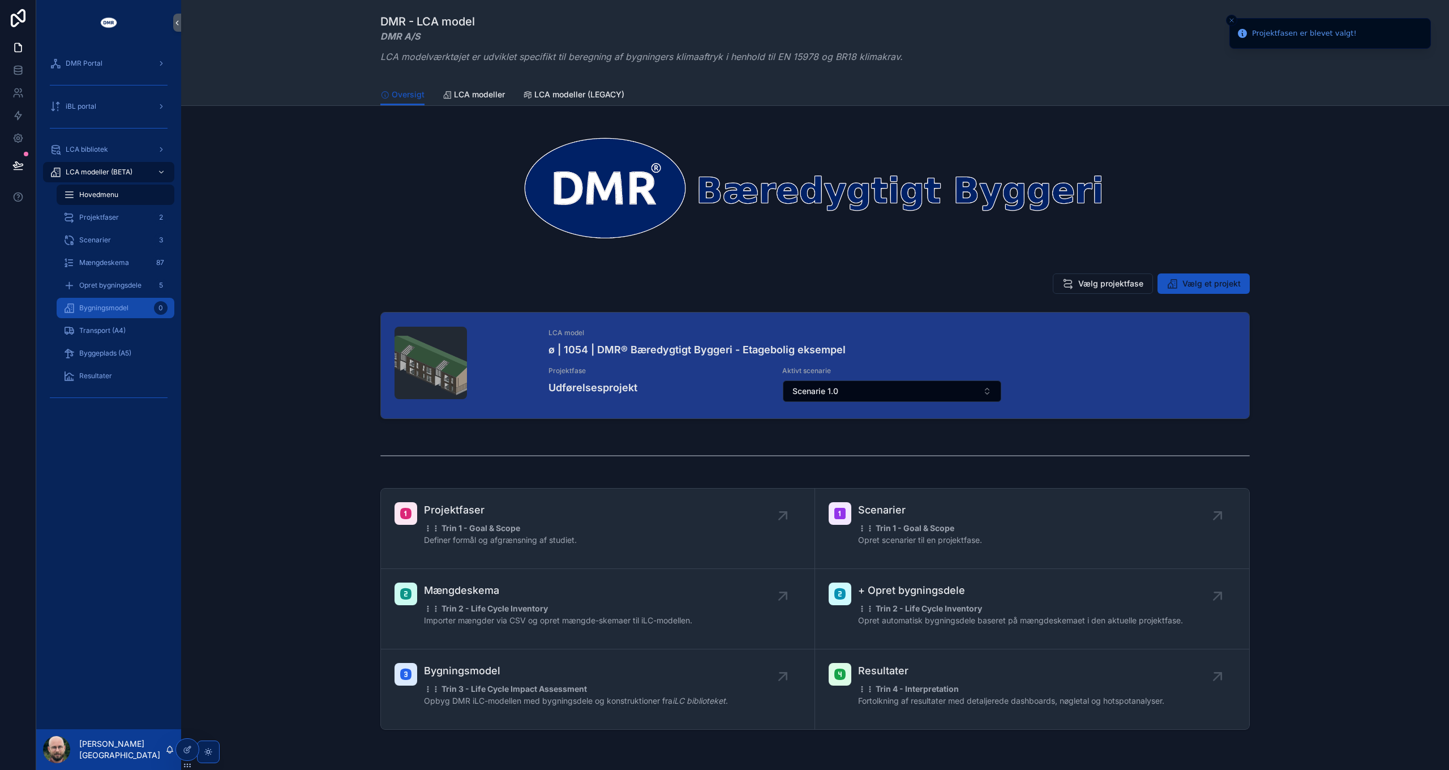
click at [110, 311] on span "Bygningsmodel" at bounding box center [103, 307] width 49 height 9
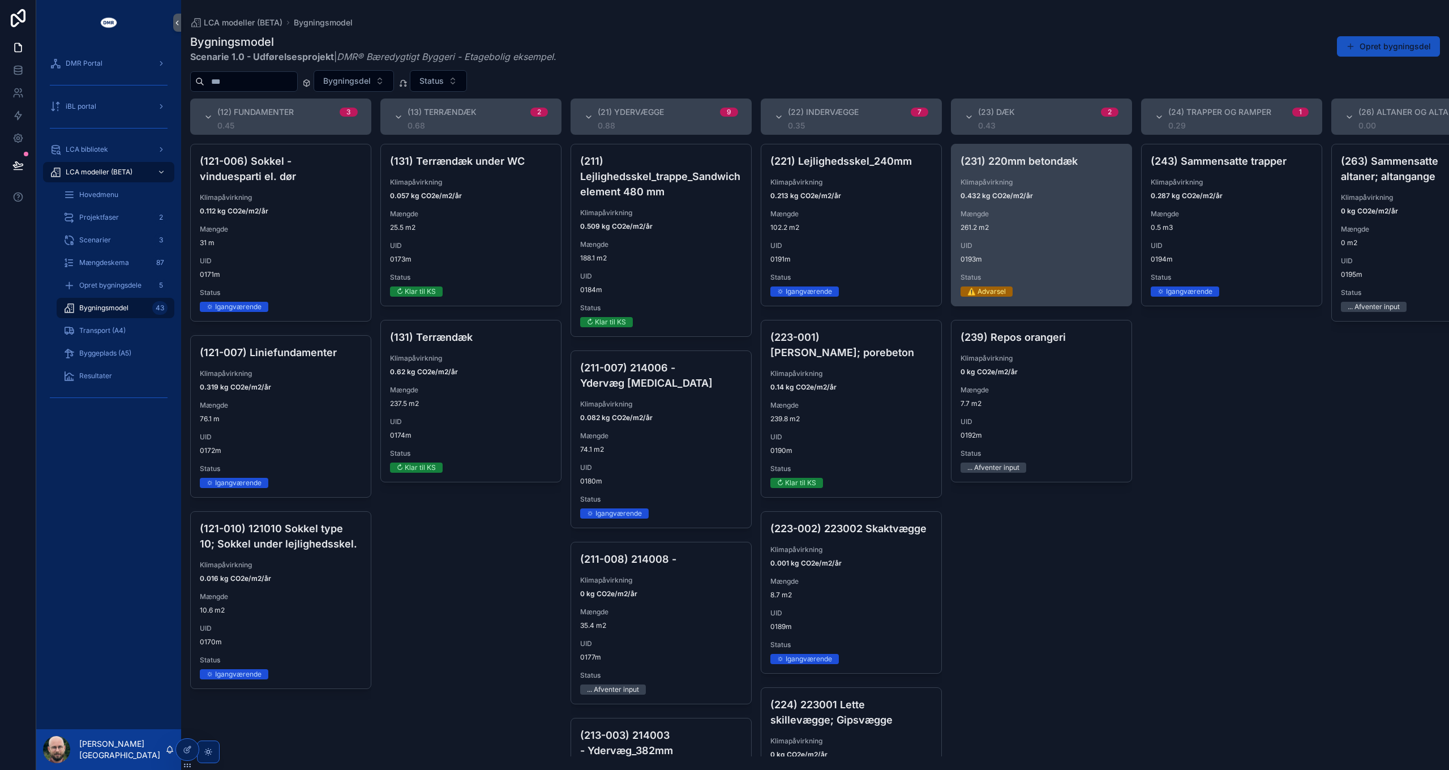
click at [990, 250] on span "UID" at bounding box center [1041, 245] width 162 height 9
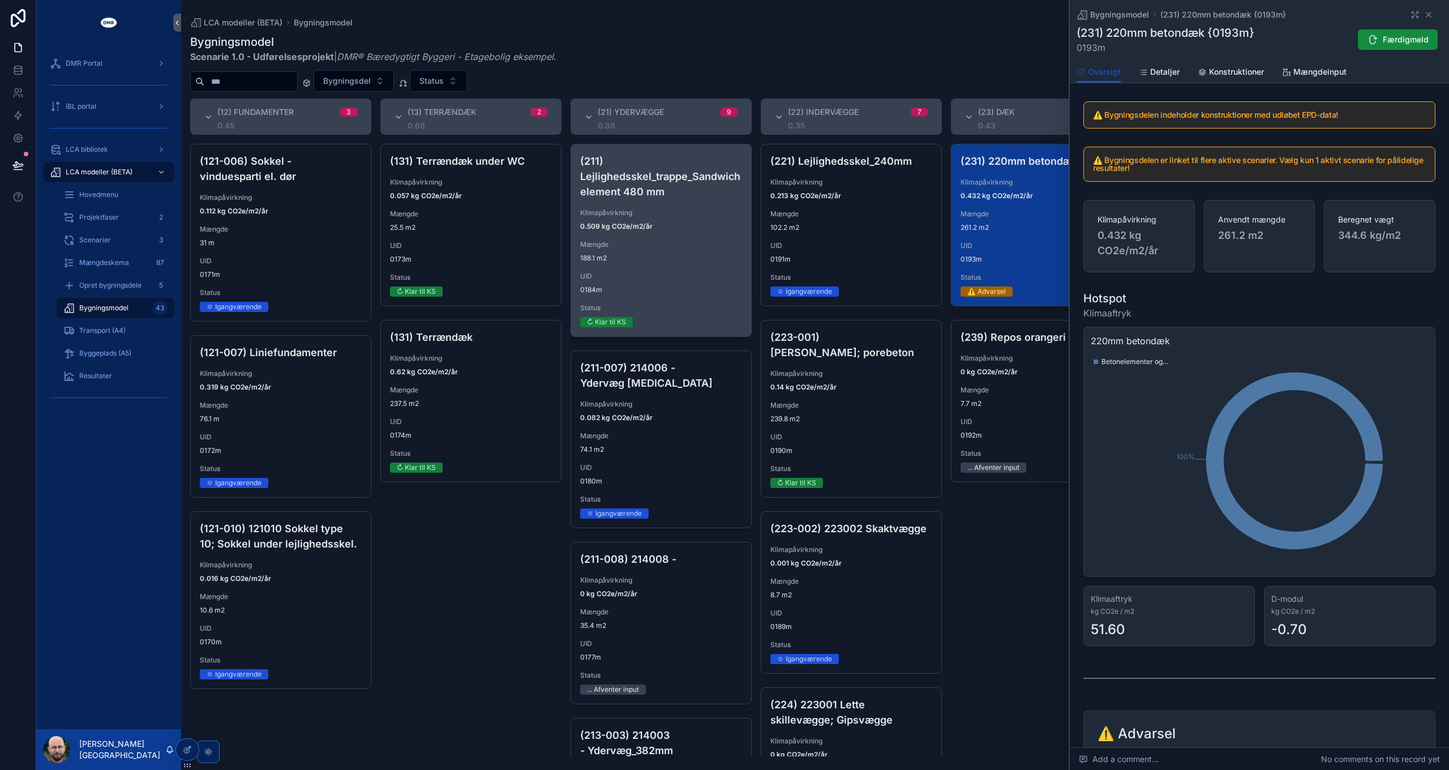
click at [680, 250] on div "Mængde 188.1 m2" at bounding box center [661, 251] width 162 height 23
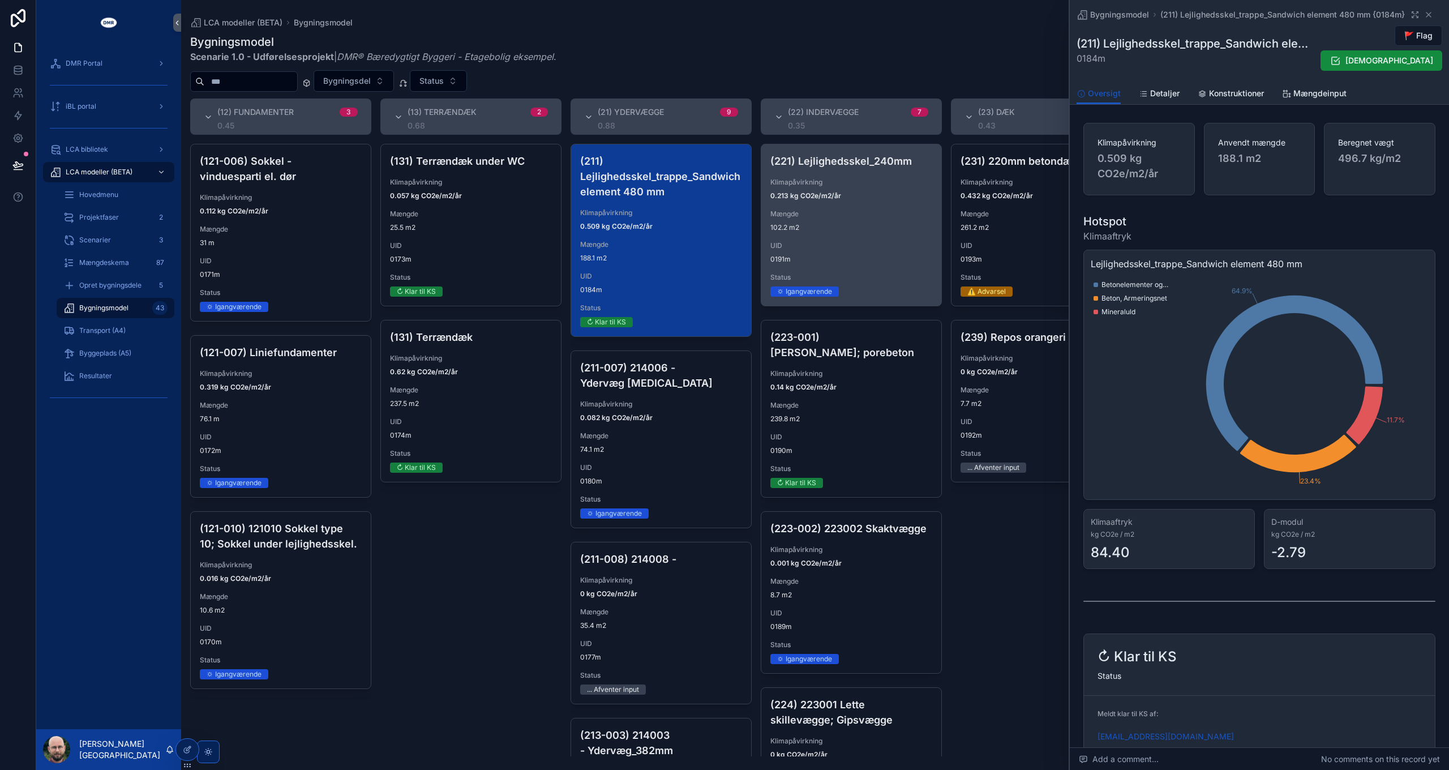
click at [849, 239] on div "(221) Lejlighedsskel_240mm Klimapåvirkning 0.213 kg CO2e/m2/år Mængde 102.2 m2 …" at bounding box center [851, 224] width 180 height 161
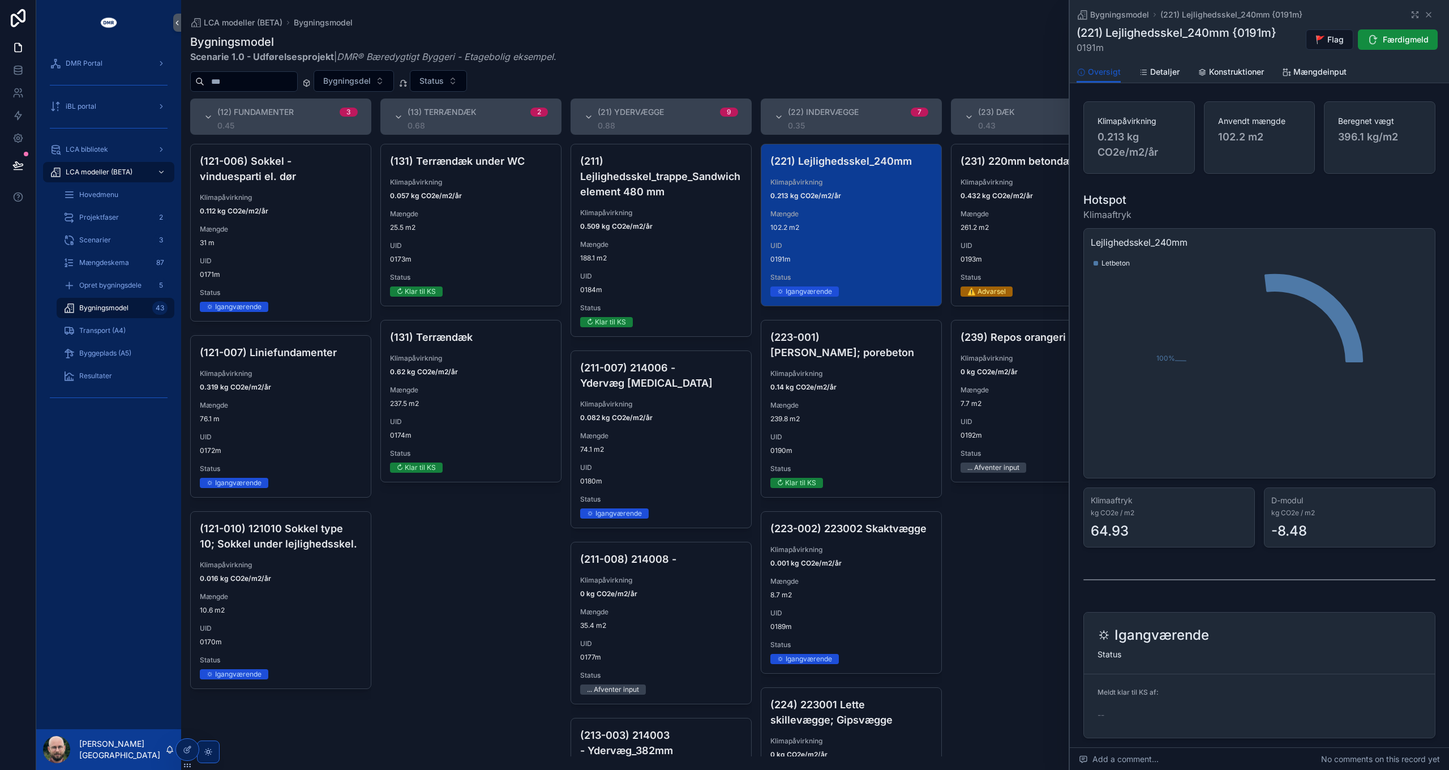
click at [1006, 237] on div "(231) 220mm betondæk Klimapåvirkning 0.432 kg CO2e/m2/år Mængde 261.2 m2 UID 01…" at bounding box center [1041, 224] width 180 height 161
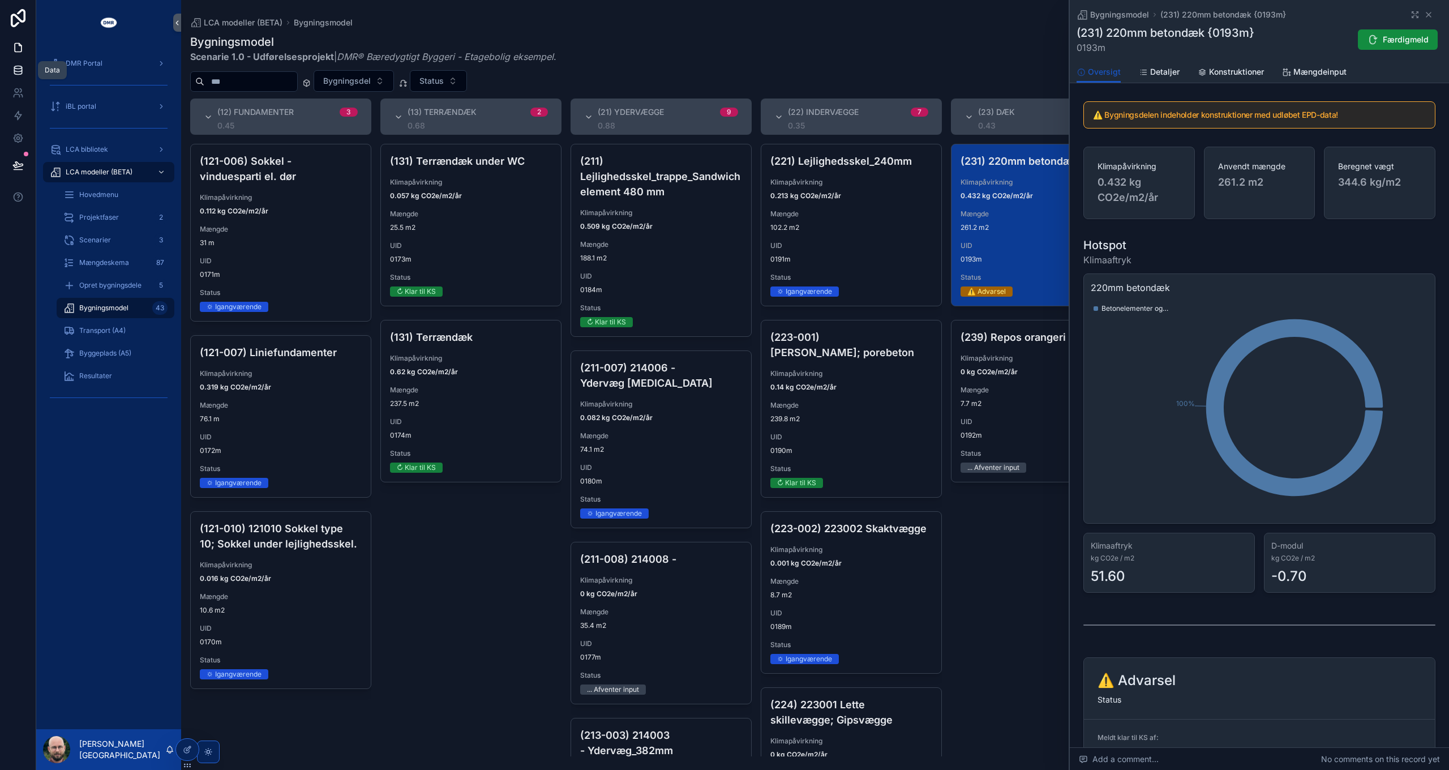
click at [19, 71] on icon at bounding box center [17, 69] width 7 height 5
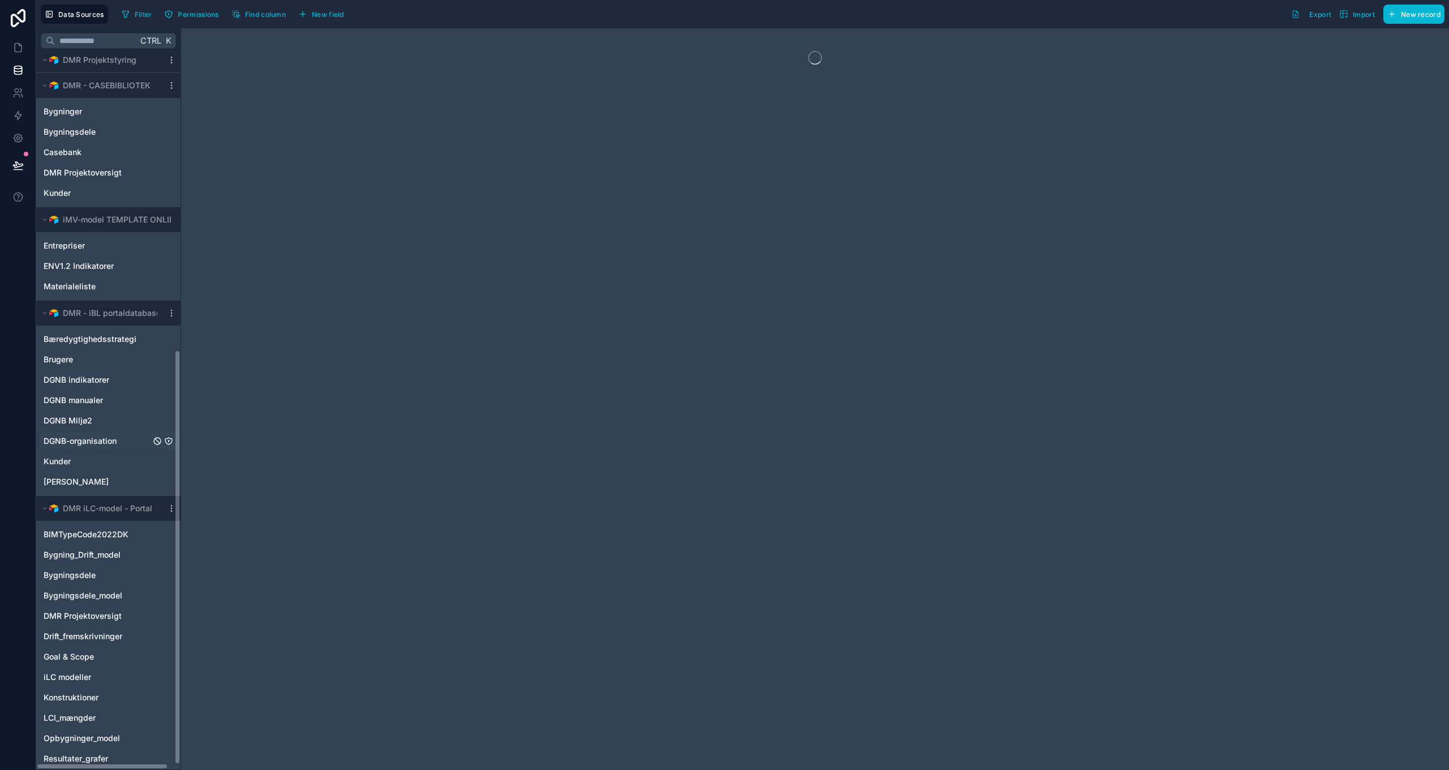
scroll to position [520, 0]
click at [88, 590] on span "Bygningsdele_model" at bounding box center [83, 591] width 79 height 11
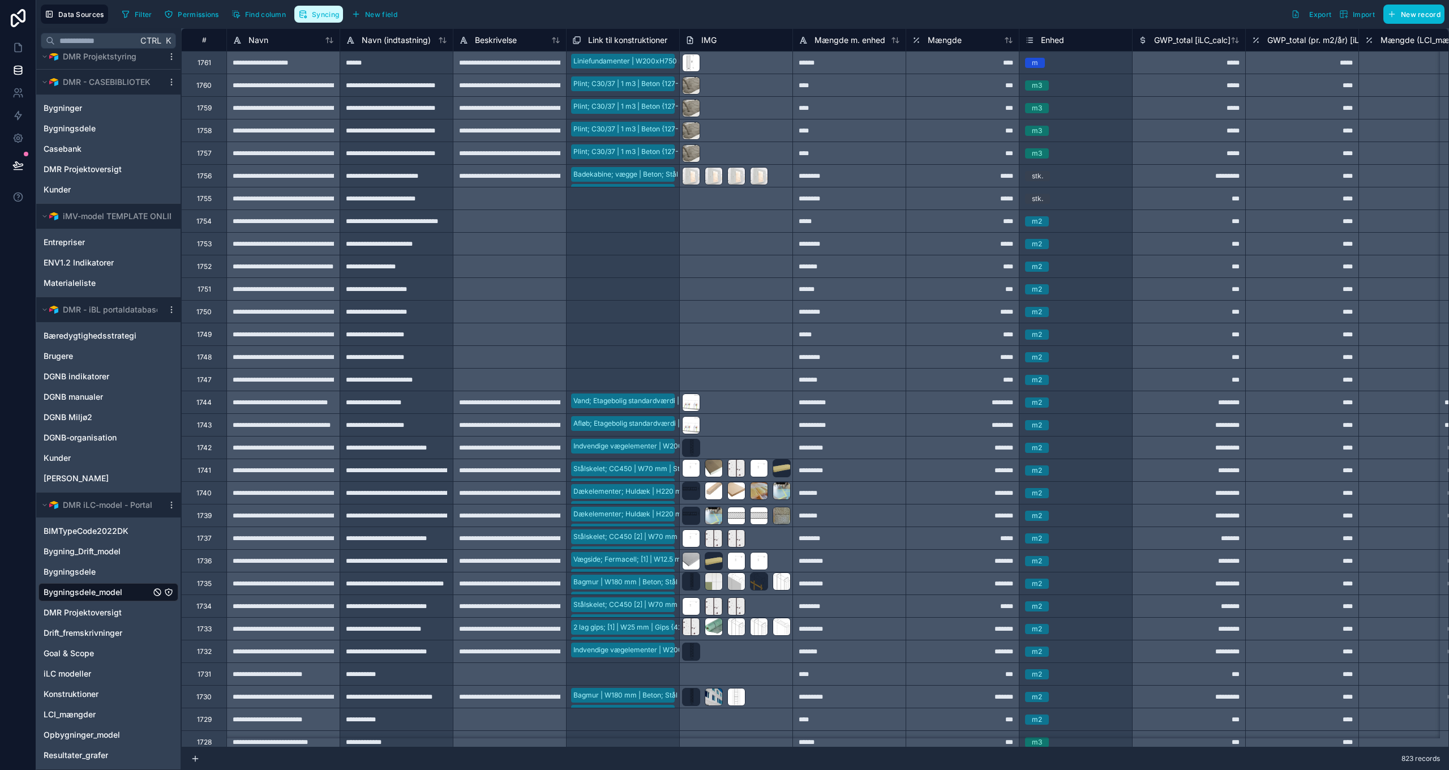
click at [315, 15] on span "Syncing" at bounding box center [325, 14] width 27 height 8
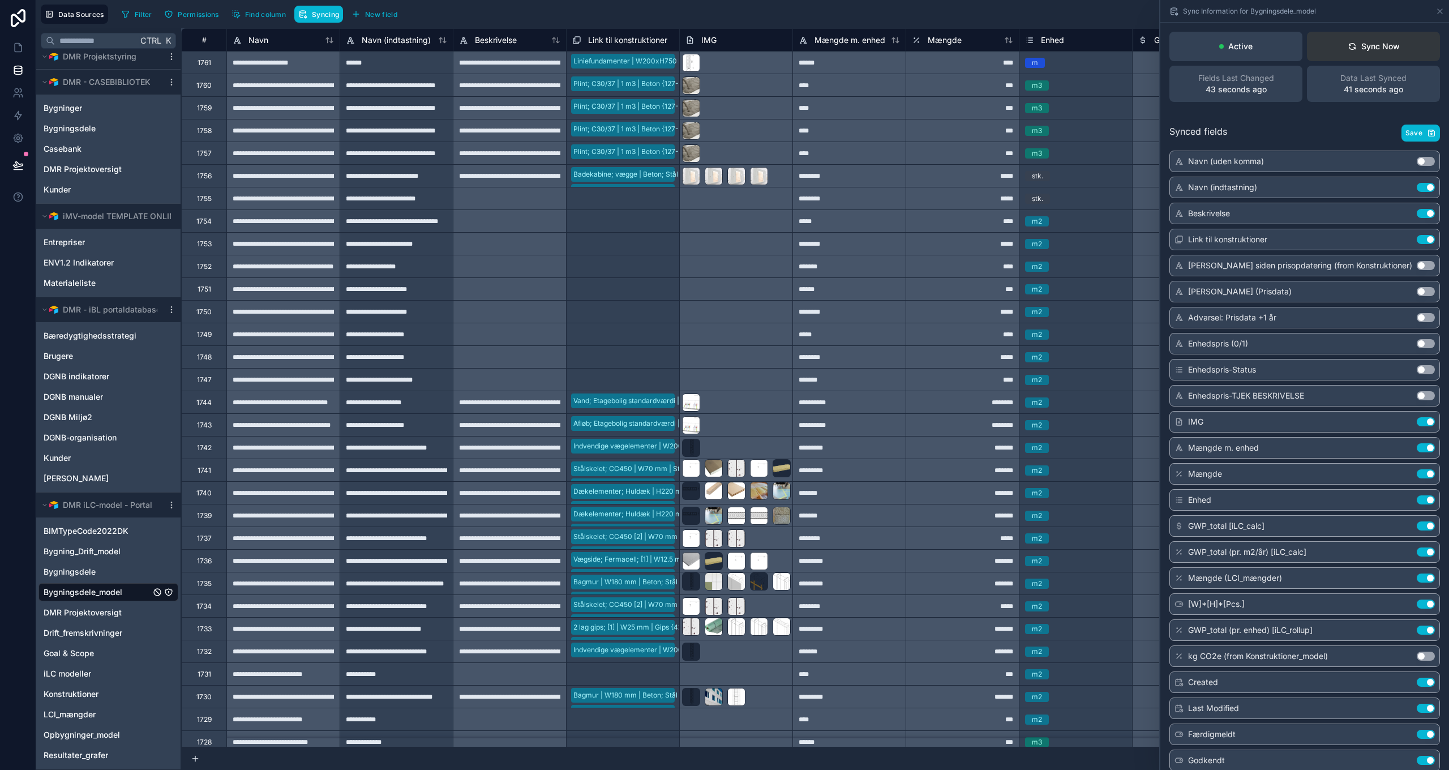
click at [1372, 45] on div "Sync Now" at bounding box center [1373, 46] width 52 height 11
click at [1441, 13] on icon at bounding box center [1439, 11] width 5 height 5
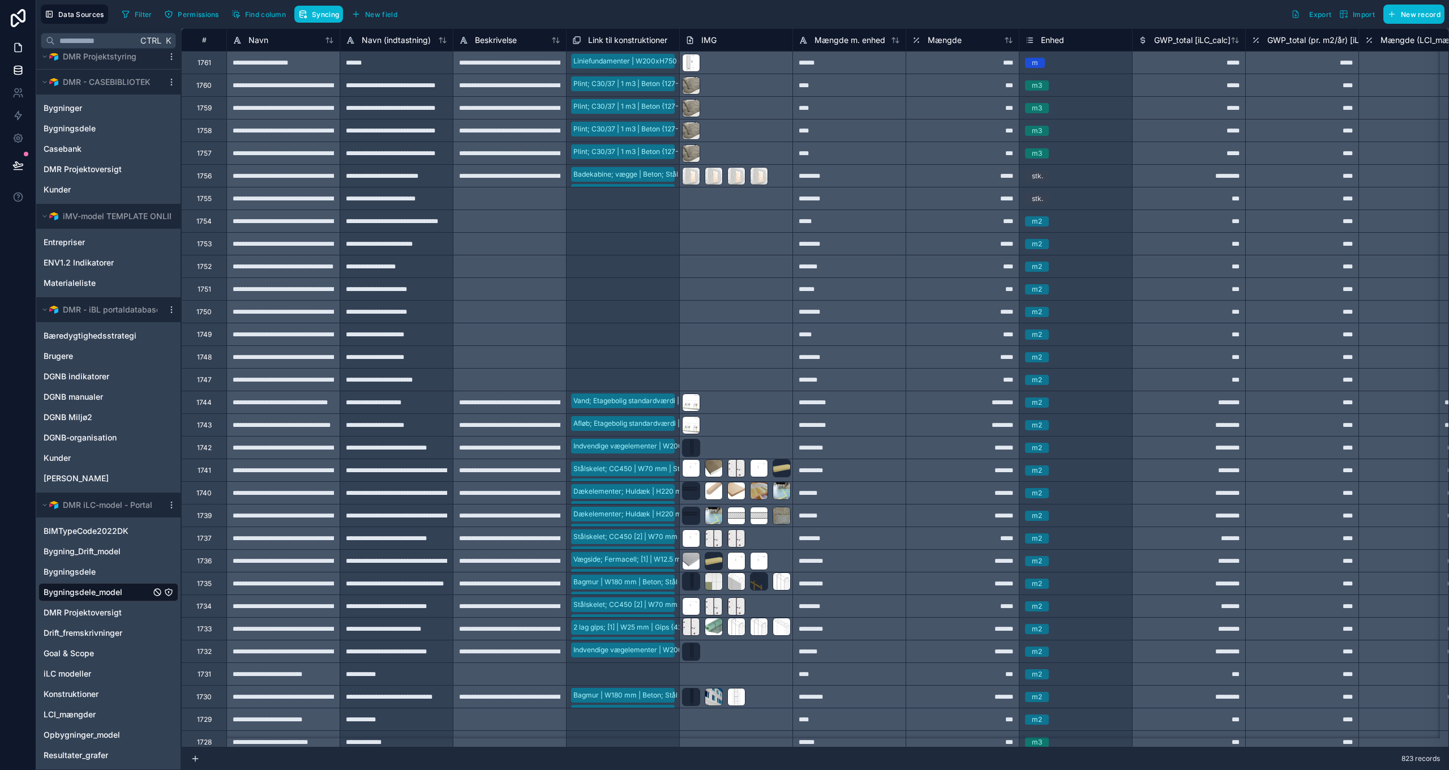
click at [17, 51] on icon at bounding box center [18, 48] width 7 height 8
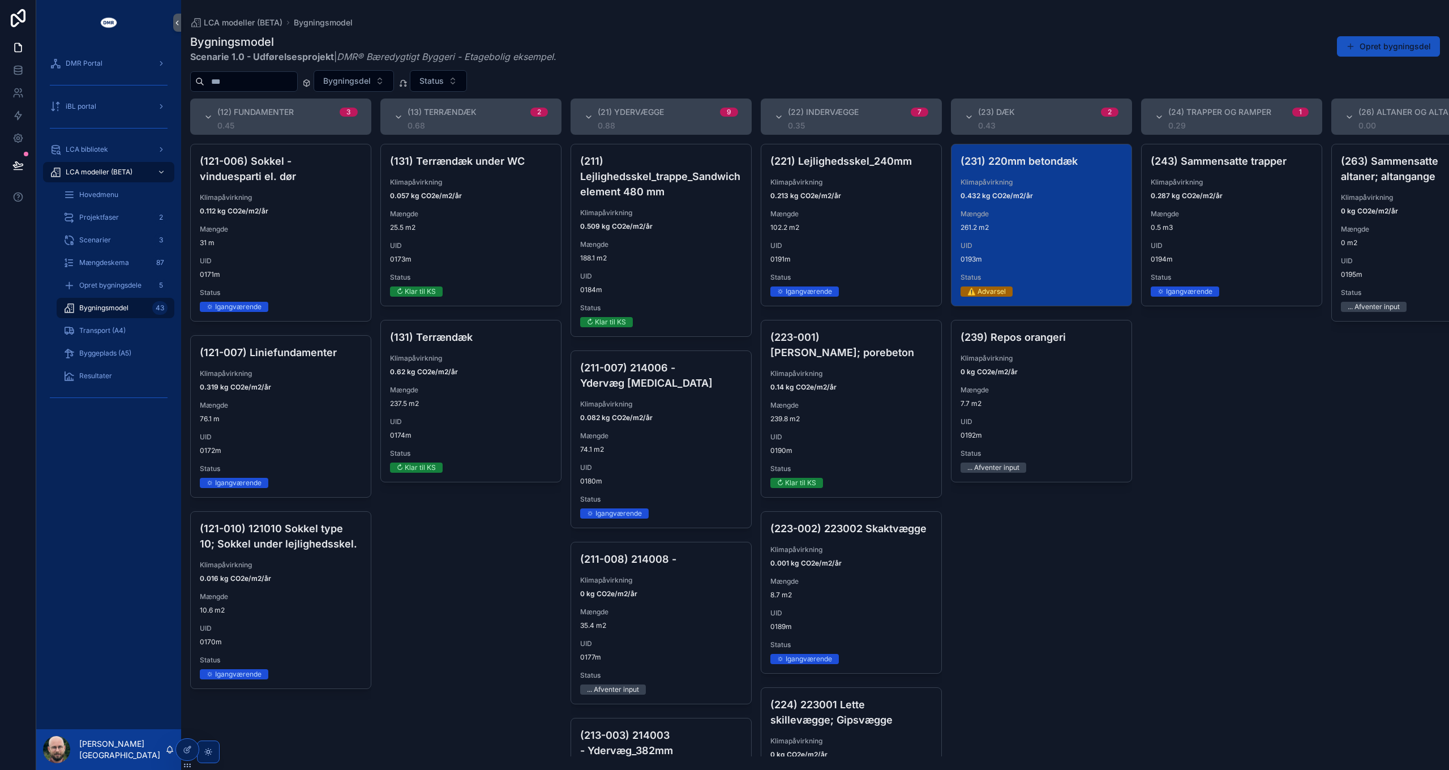
click at [18, 45] on icon at bounding box center [17, 47] width 11 height 11
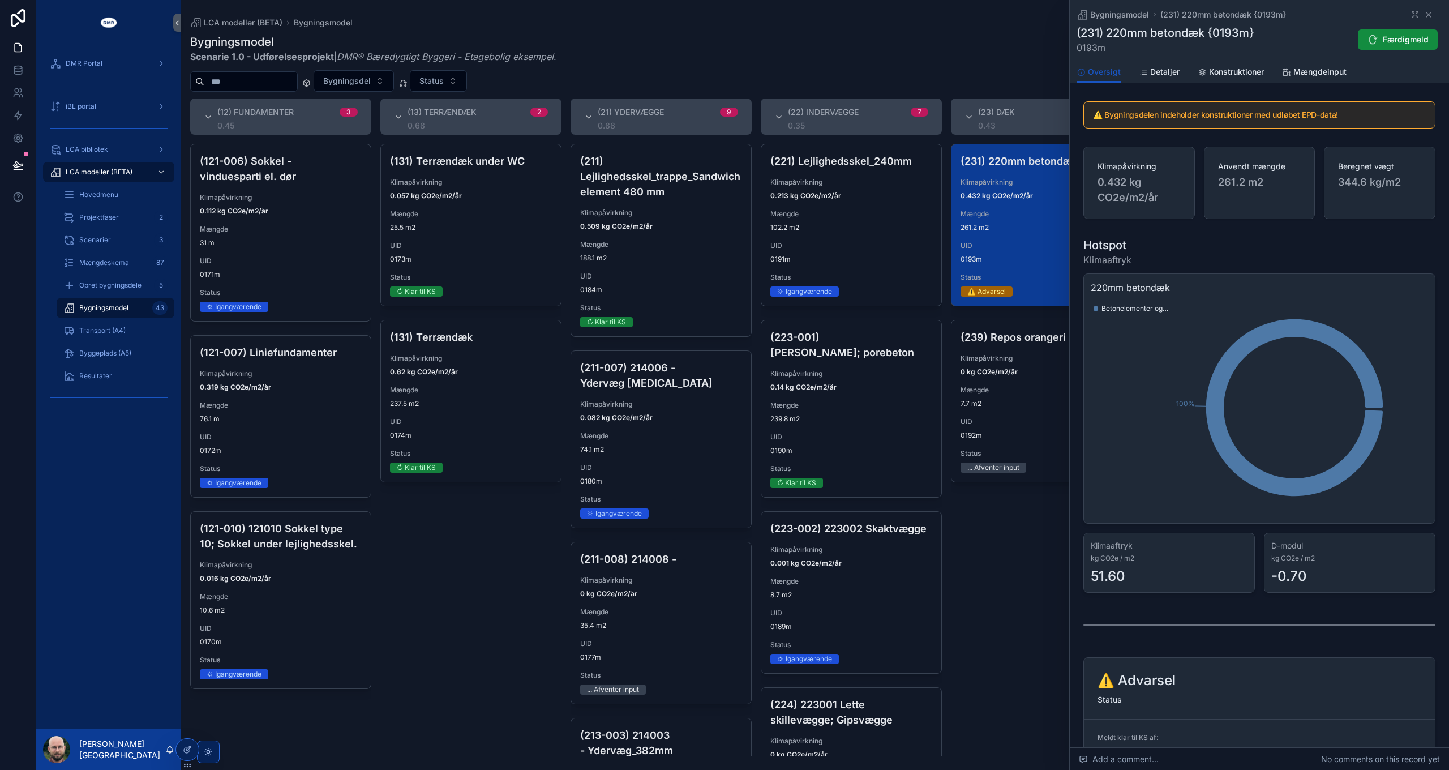
click at [1025, 226] on span "261.2 m2" at bounding box center [1041, 227] width 162 height 9
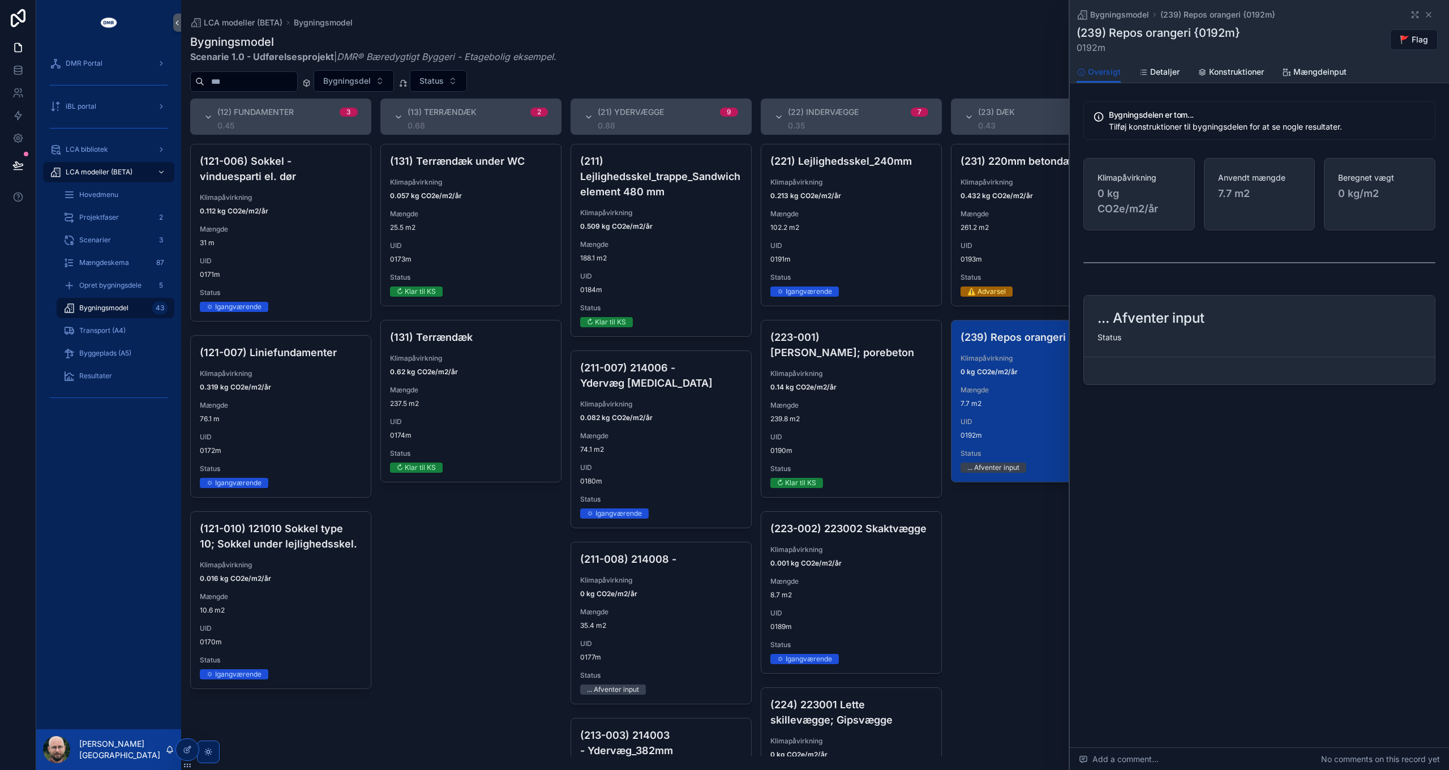
click at [991, 221] on div "Mængde 261.2 m2" at bounding box center [1041, 220] width 162 height 23
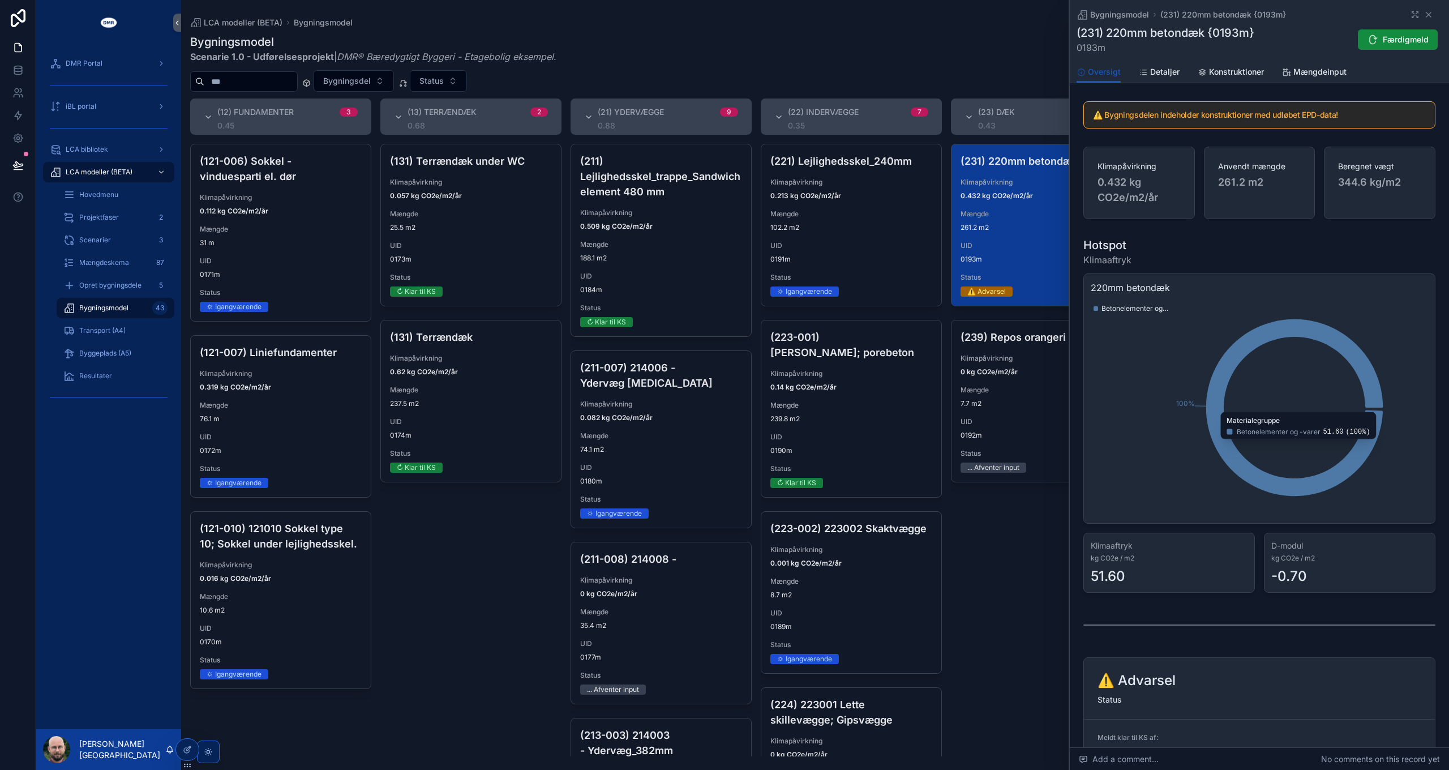
scroll to position [113, 0]
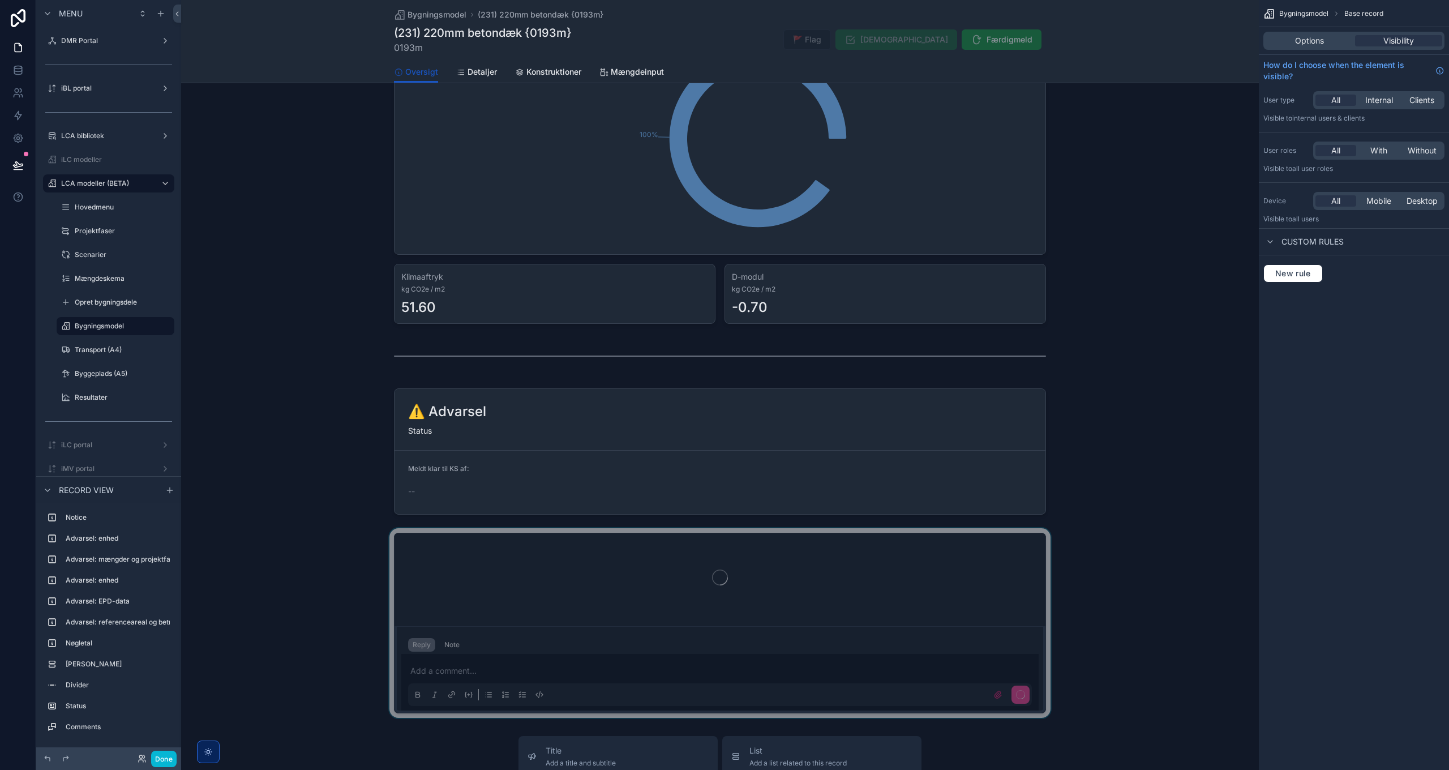
scroll to position [622, 0]
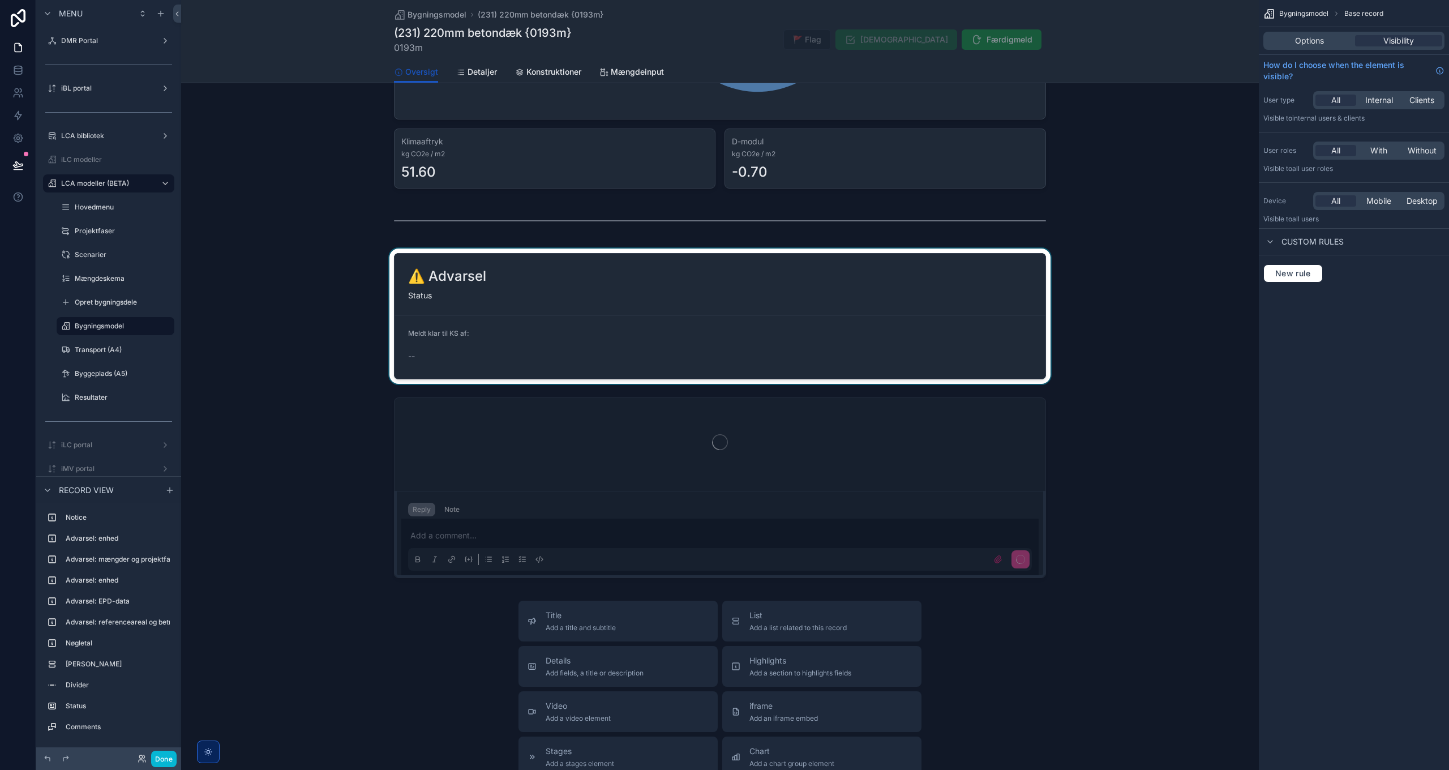
click at [488, 304] on div "scrollable content" at bounding box center [719, 315] width 1077 height 135
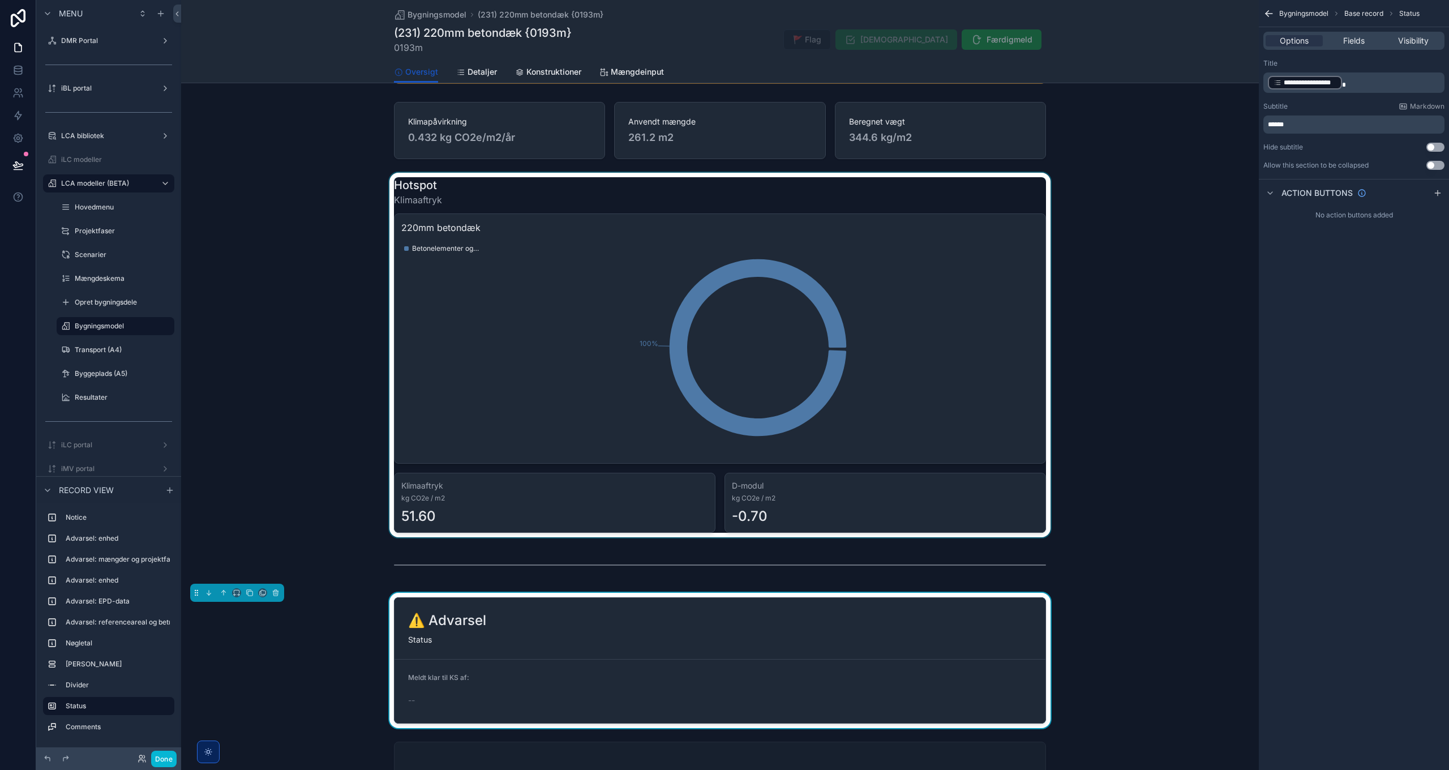
scroll to position [396, 0]
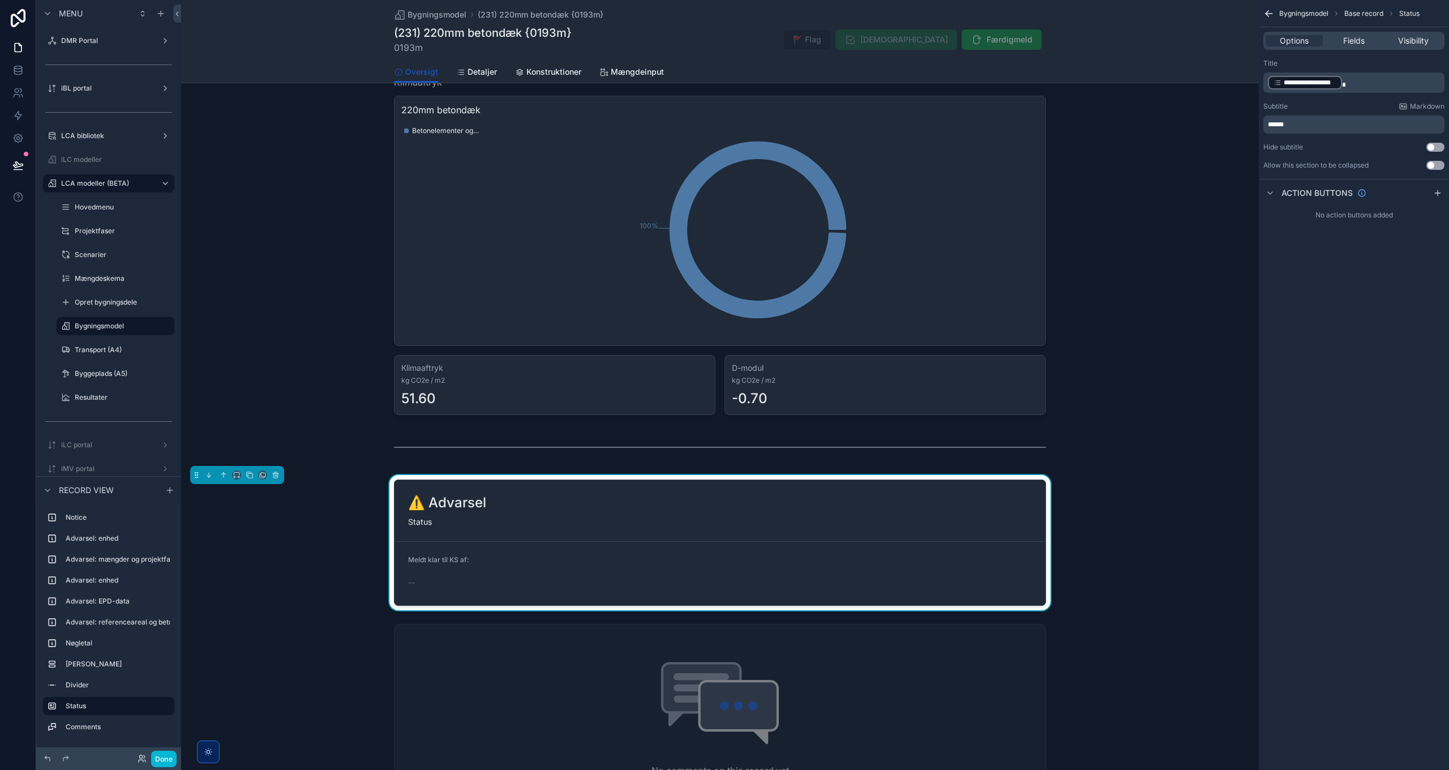
click at [1325, 123] on p "******" at bounding box center [1355, 124] width 174 height 9
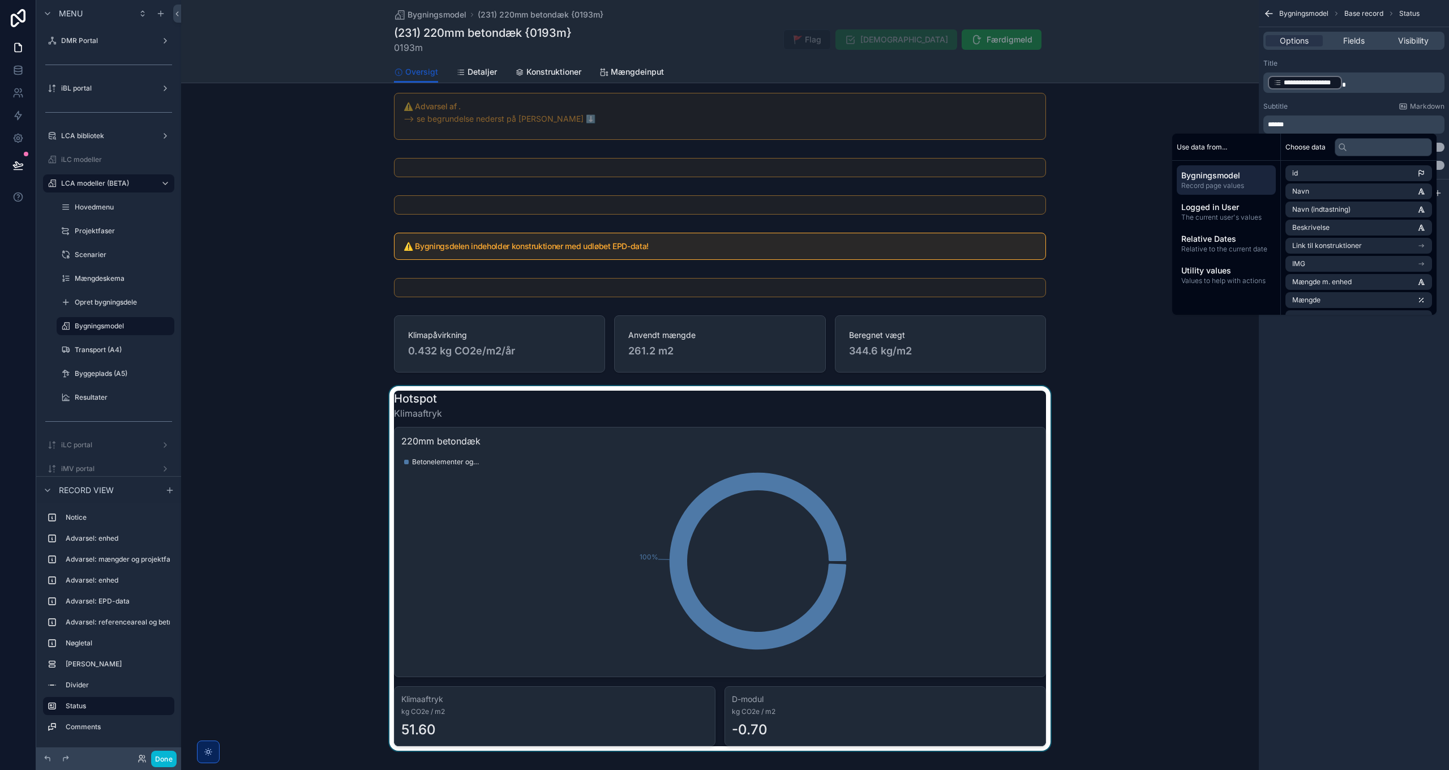
scroll to position [57, 0]
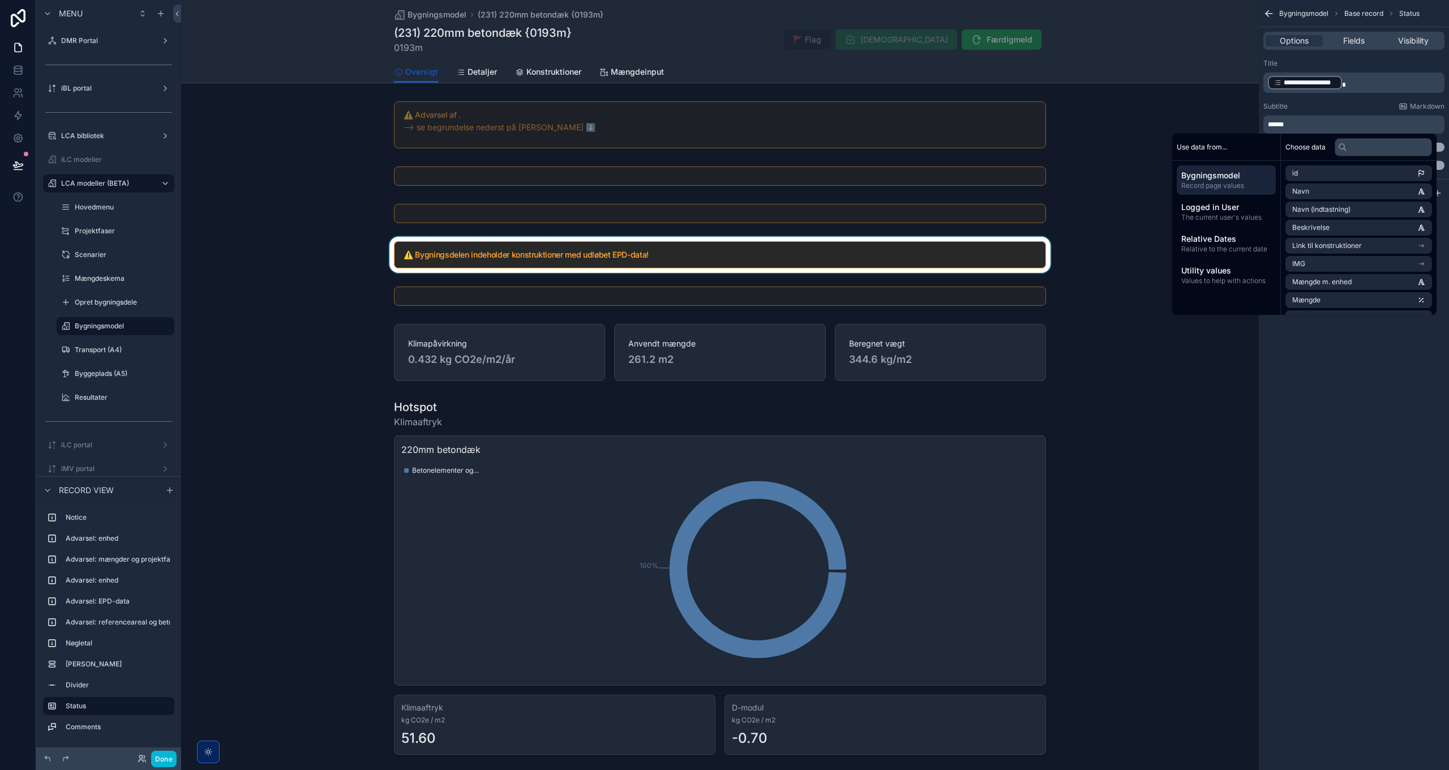
click at [751, 263] on div "scrollable content" at bounding box center [719, 255] width 1077 height 36
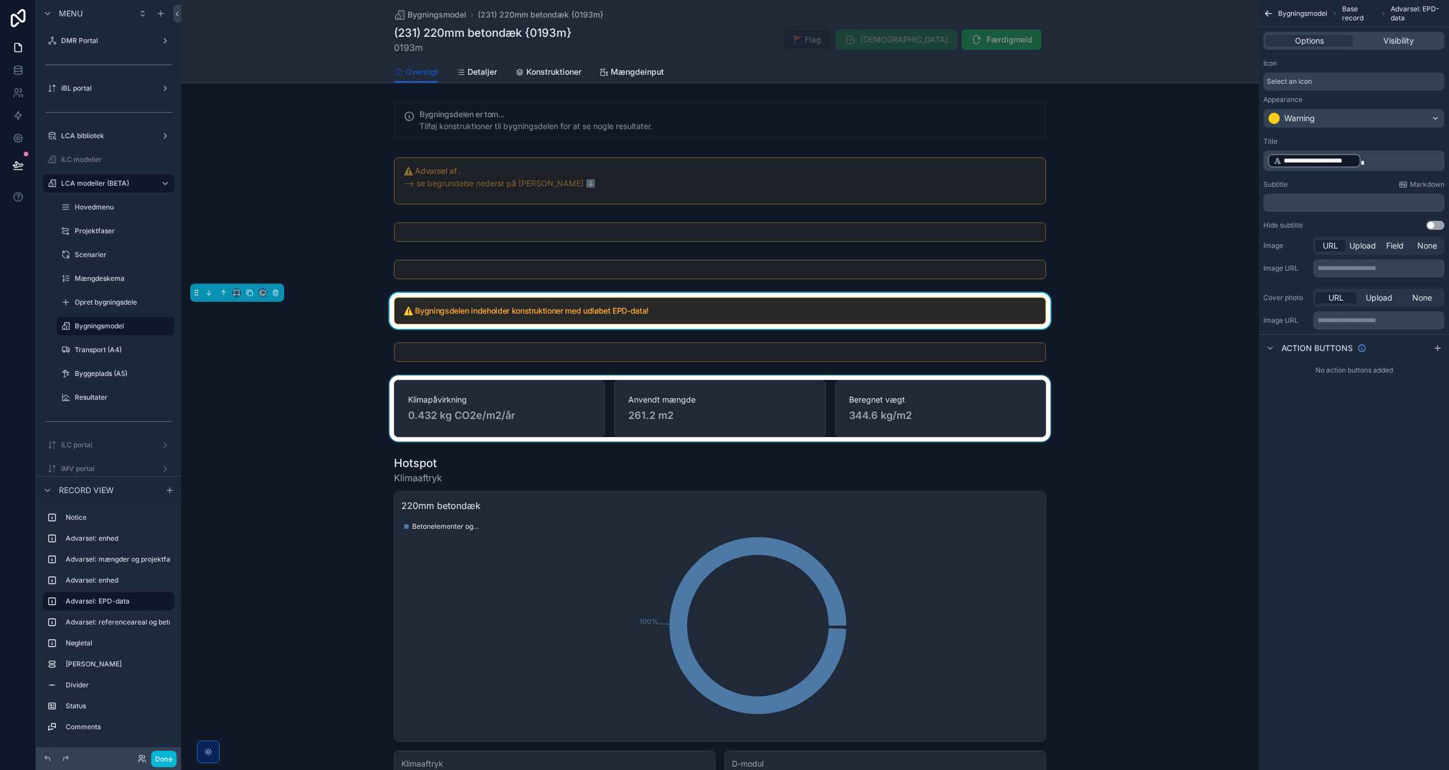
scroll to position [0, 0]
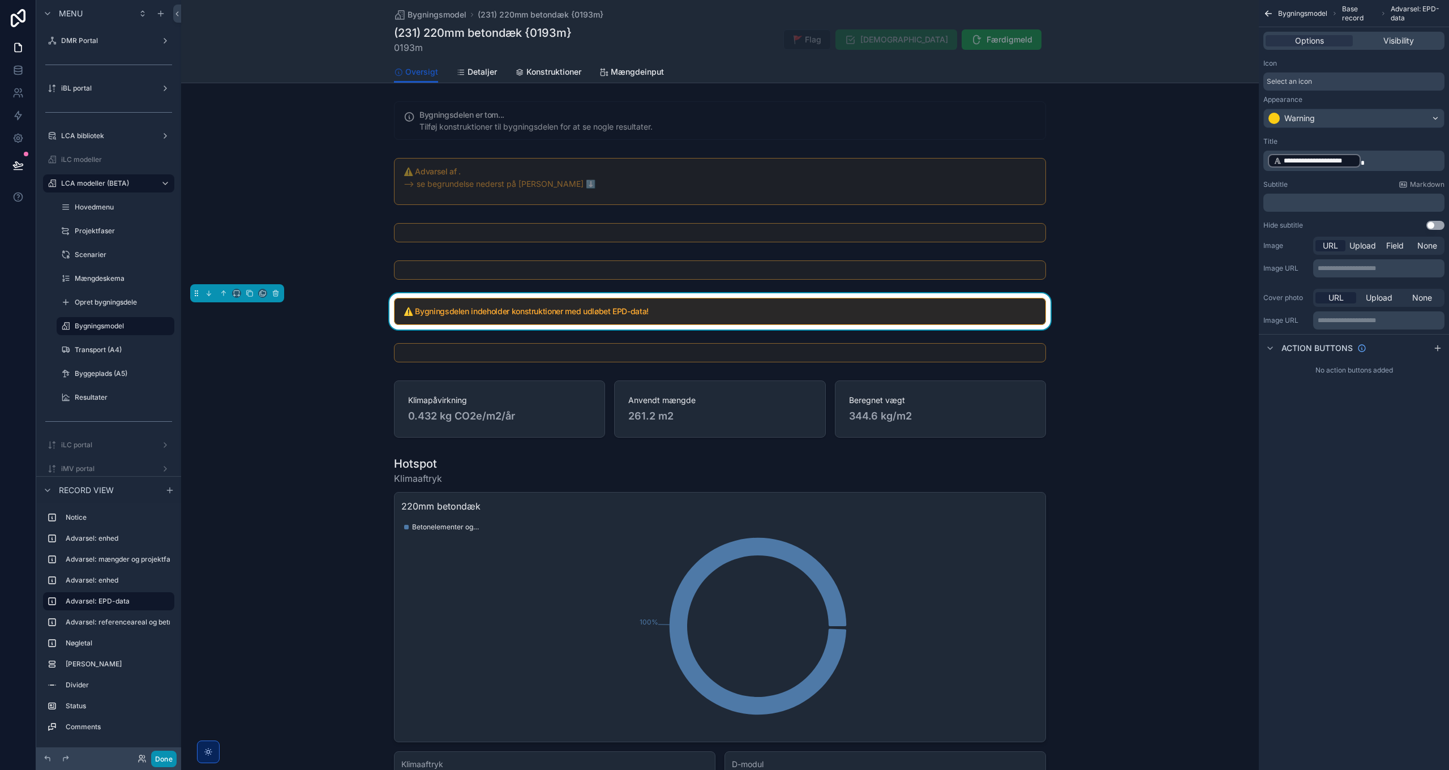
click at [167, 762] on button "Done" at bounding box center [163, 758] width 25 height 16
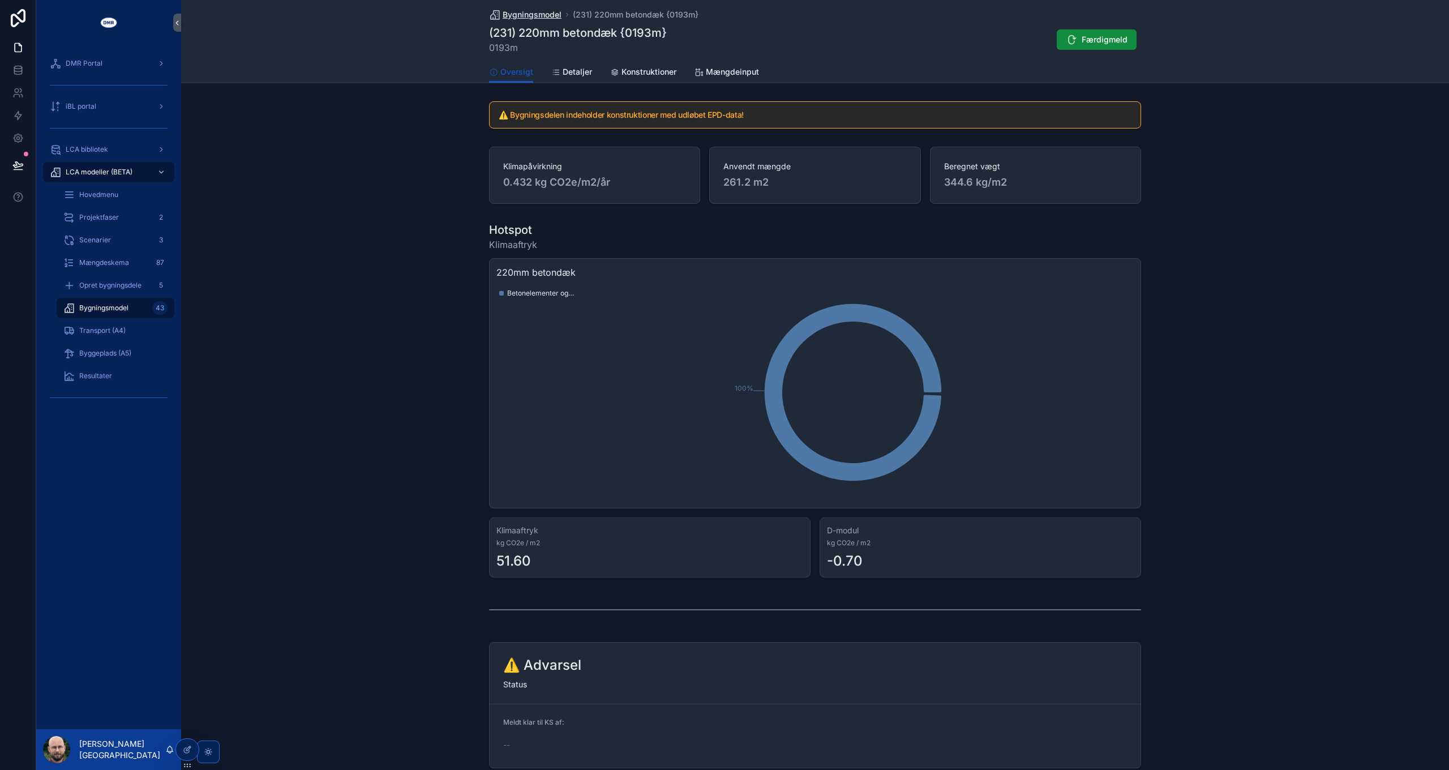
click at [518, 14] on span "Bygningsmodel" at bounding box center [531, 14] width 59 height 11
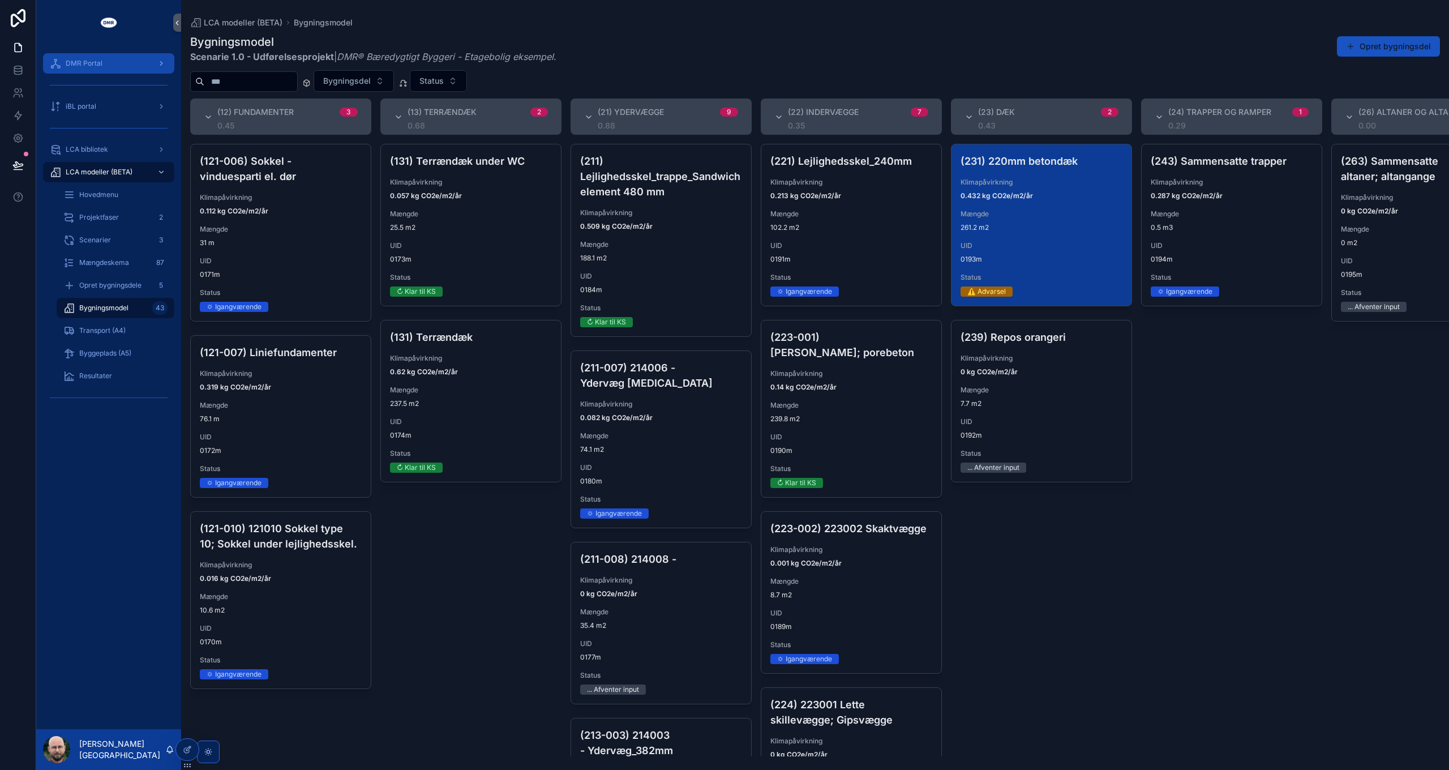
click at [98, 63] on span "DMR Portal" at bounding box center [84, 63] width 37 height 9
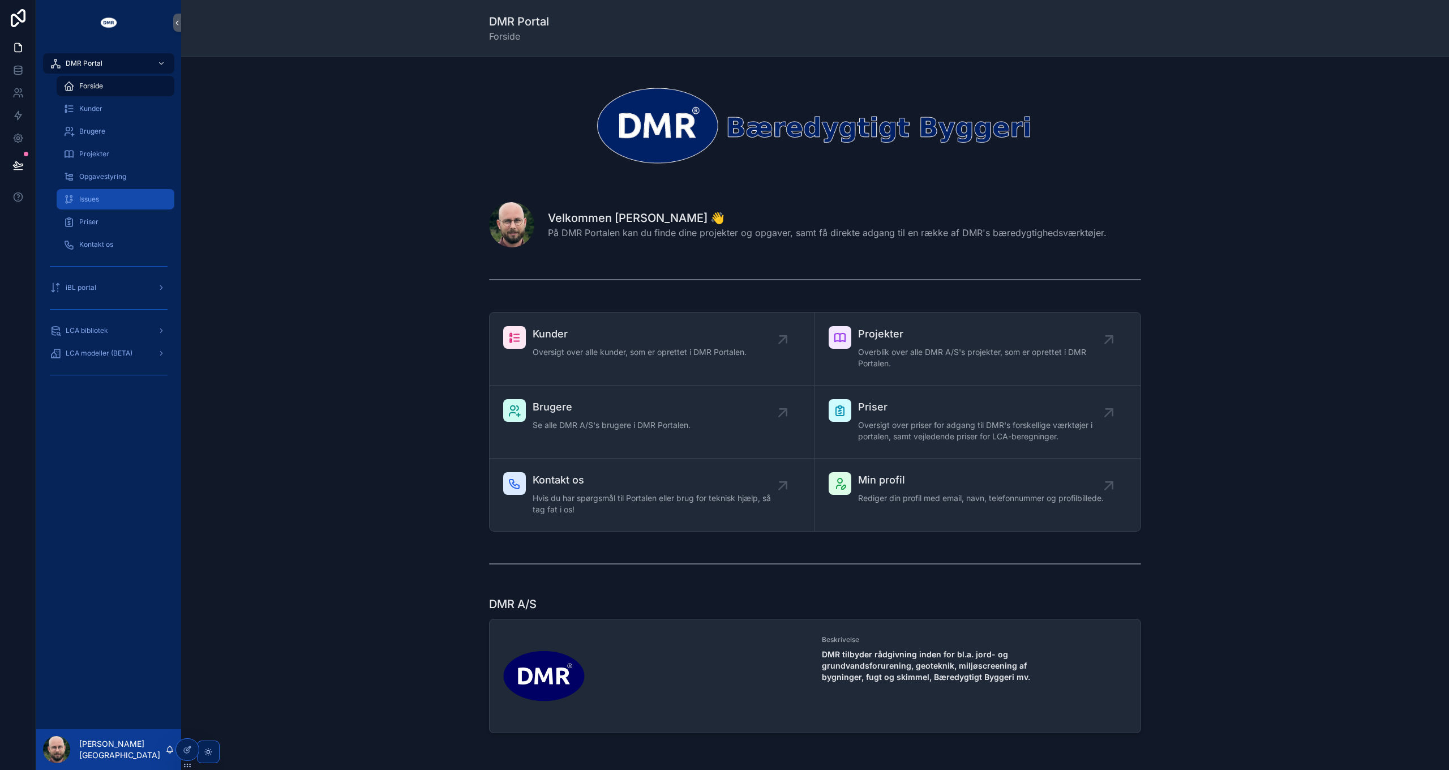
click at [98, 203] on span "Issues" at bounding box center [89, 199] width 20 height 9
